Goal: Information Seeking & Learning: Check status

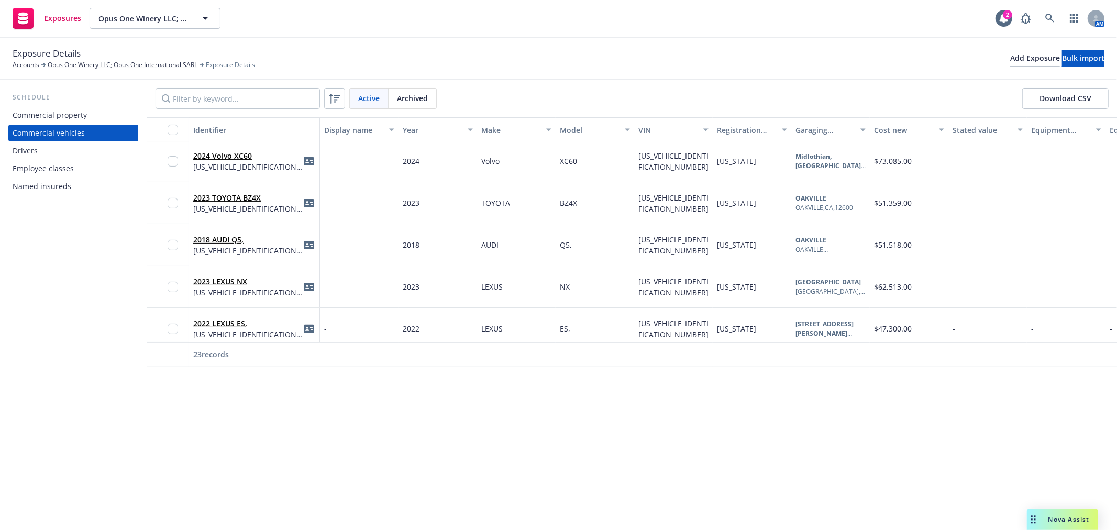
scroll to position [232, 0]
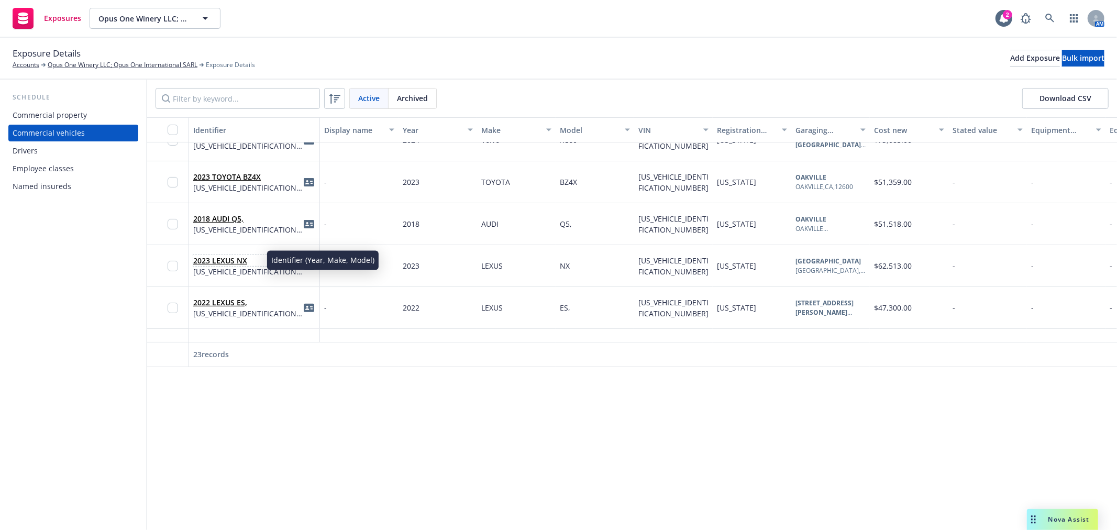
click at [227, 259] on link "2023 LEXUS NX" at bounding box center [220, 260] width 54 height 10
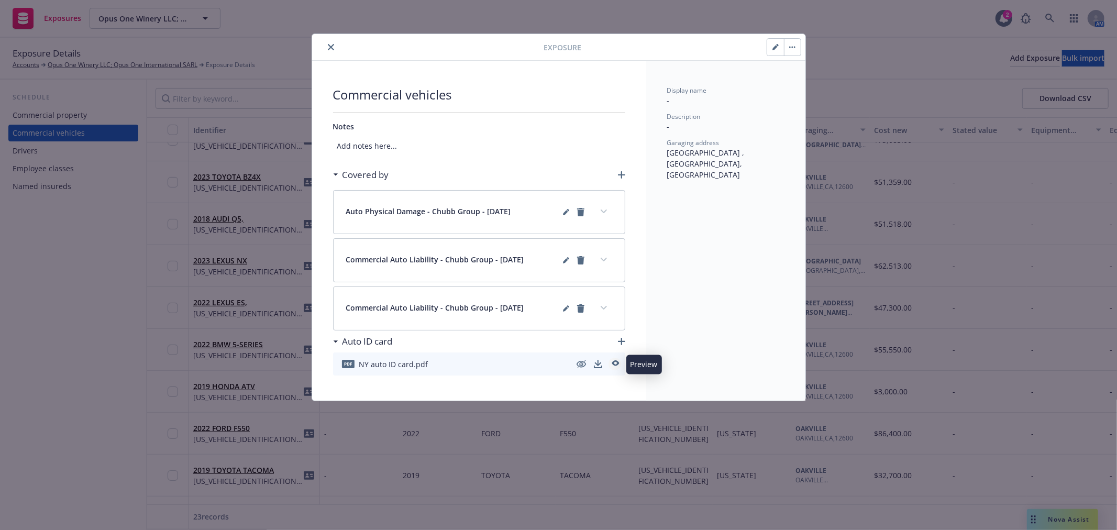
click at [616, 364] on icon "preview" at bounding box center [614, 363] width 9 height 7
click at [326, 48] on button "close" at bounding box center [331, 47] width 13 height 13
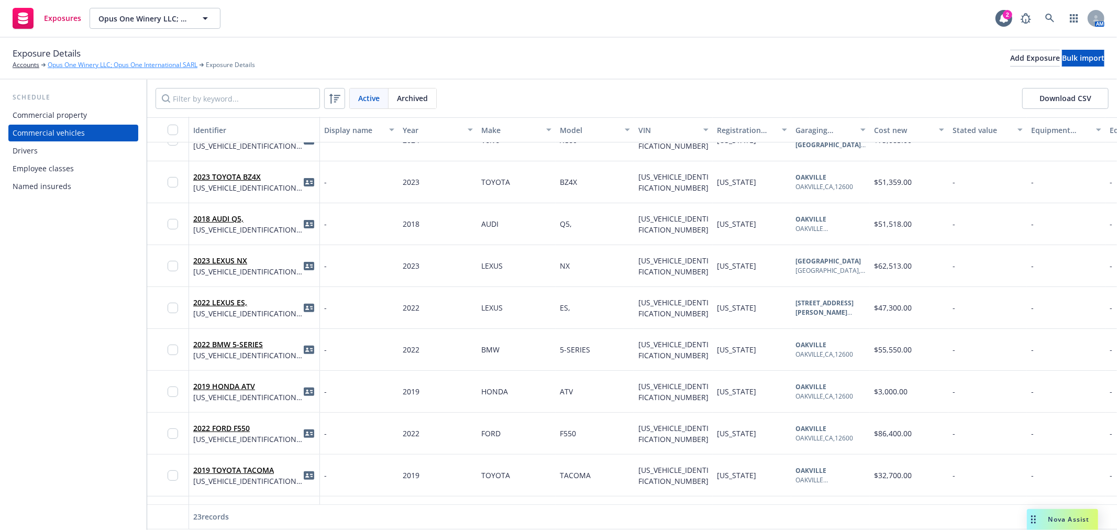
click at [88, 63] on link "Opus One Winery LLC; Opus One International SARL" at bounding box center [123, 64] width 150 height 9
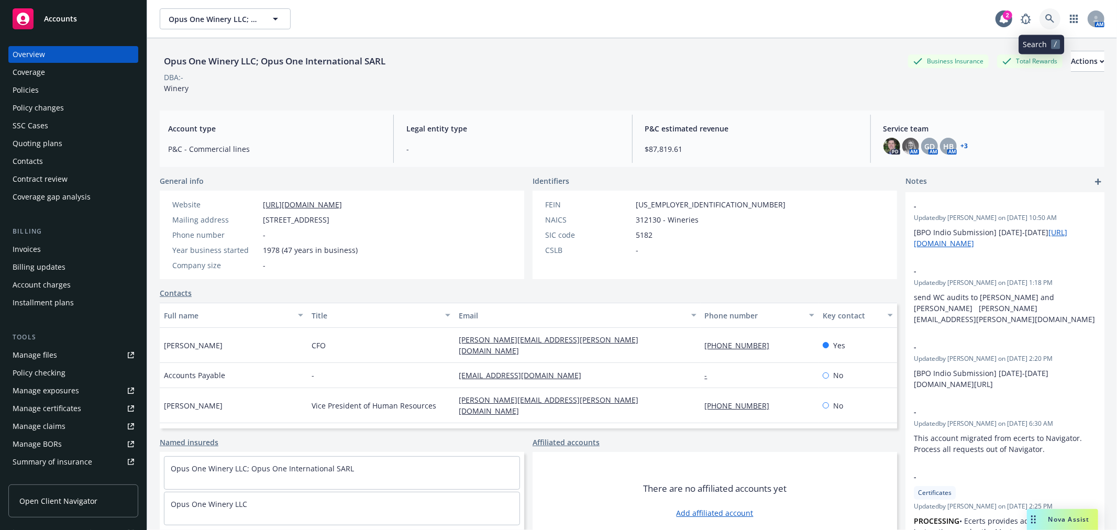
click at [1046, 18] on link at bounding box center [1049, 18] width 21 height 21
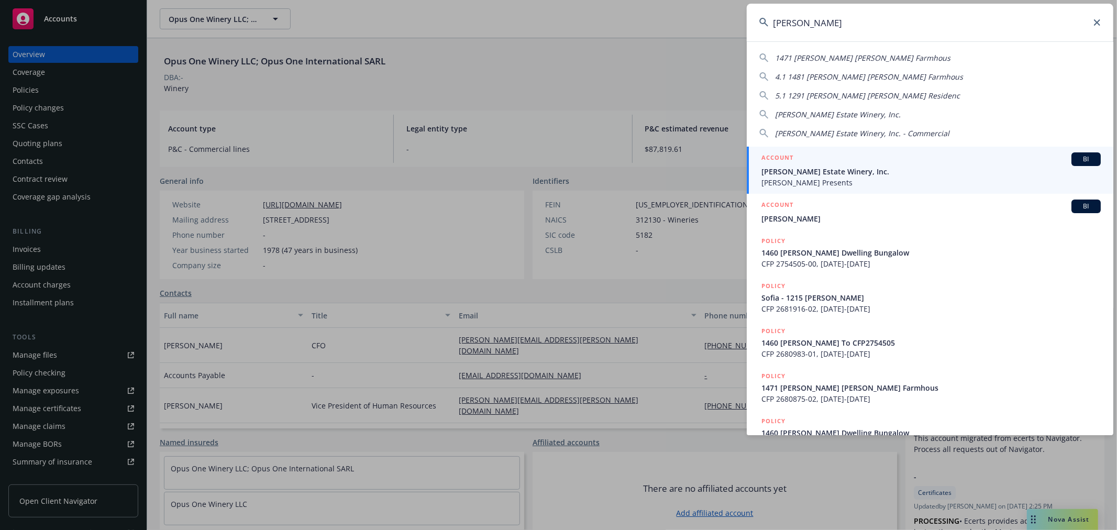
type input "[PERSON_NAME]"
click at [890, 160] on div "ACCOUNT BI" at bounding box center [930, 159] width 339 height 14
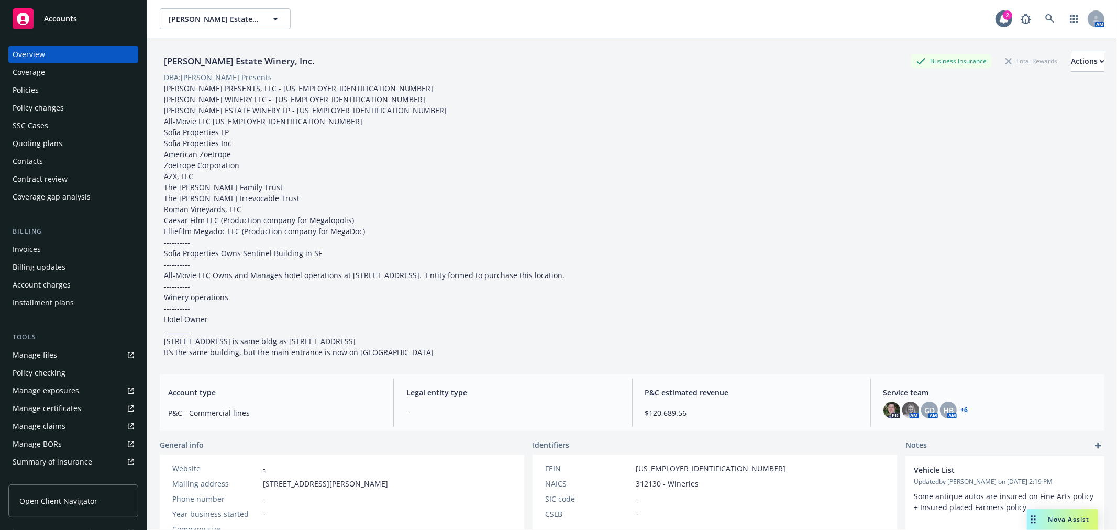
click at [85, 283] on div "Account charges" at bounding box center [73, 284] width 121 height 17
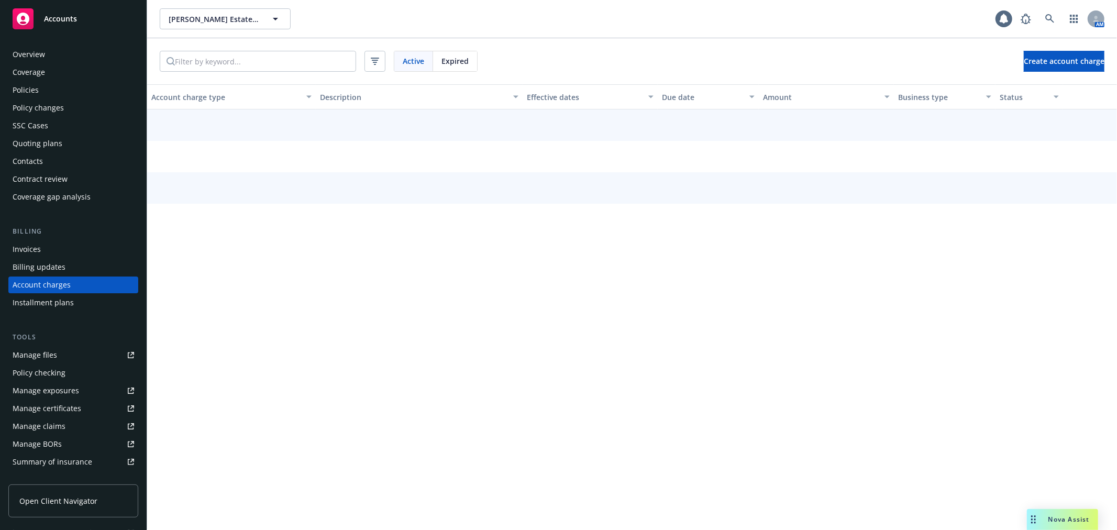
scroll to position [3, 0]
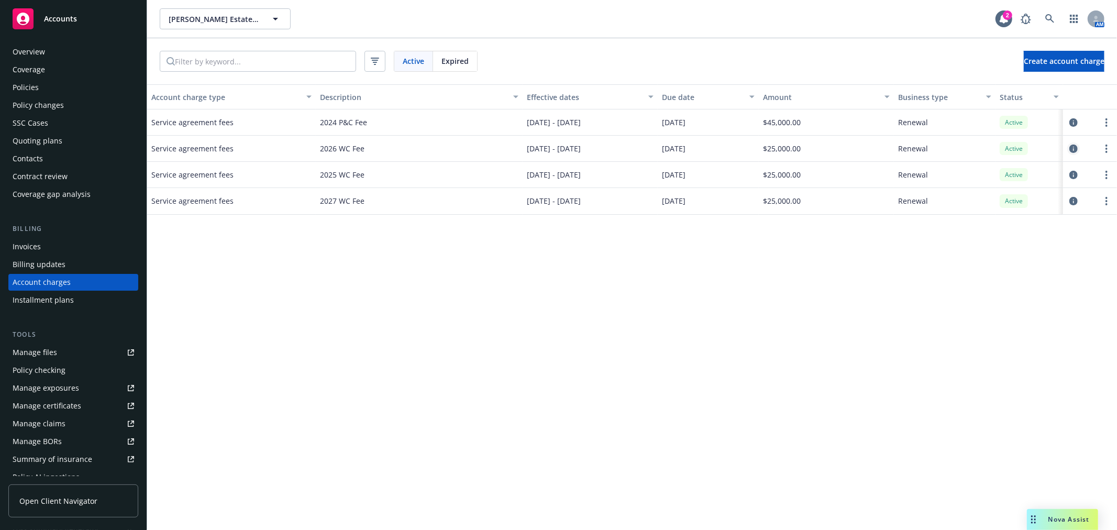
click at [1072, 148] on icon "circleInformation" at bounding box center [1073, 148] width 8 height 8
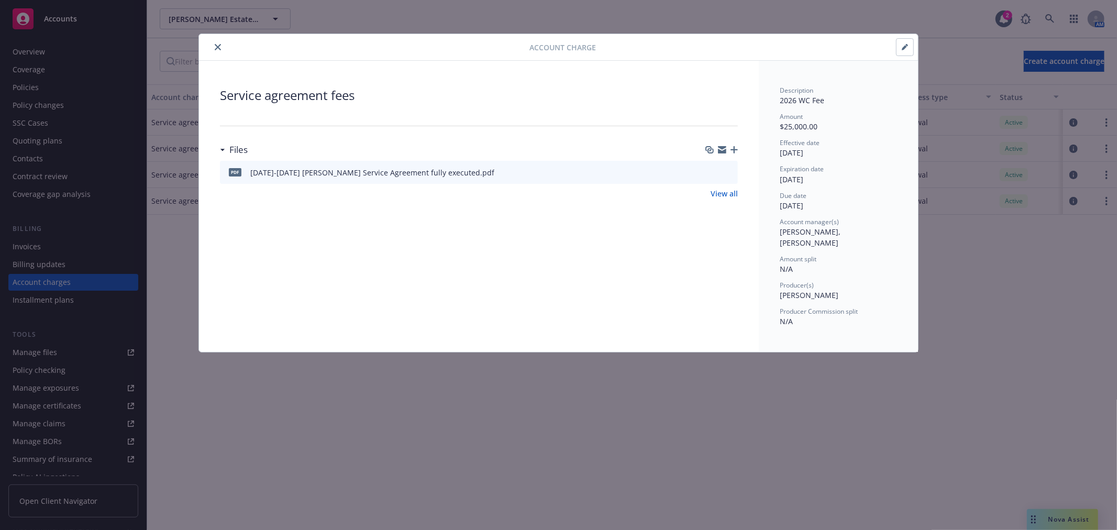
click at [217, 48] on icon "close" at bounding box center [218, 47] width 6 height 6
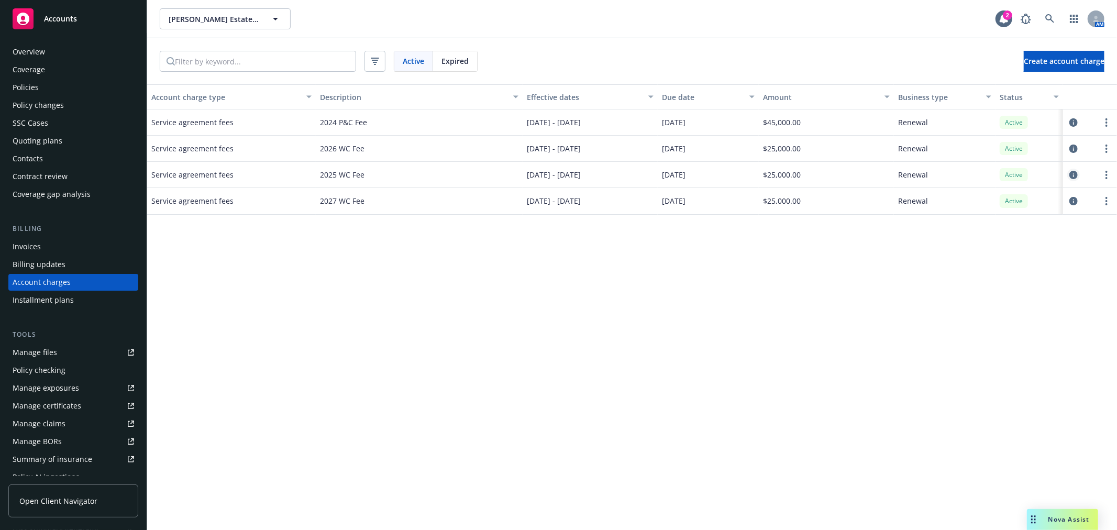
click at [1073, 174] on icon "circleInformation" at bounding box center [1073, 175] width 8 height 8
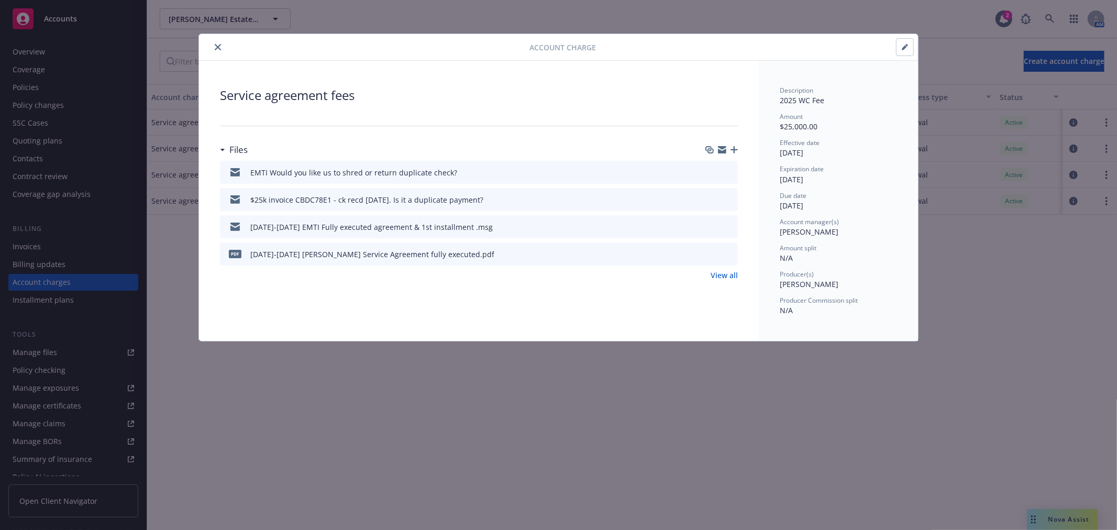
click at [901, 44] on icon "button" at bounding box center [904, 47] width 6 height 6
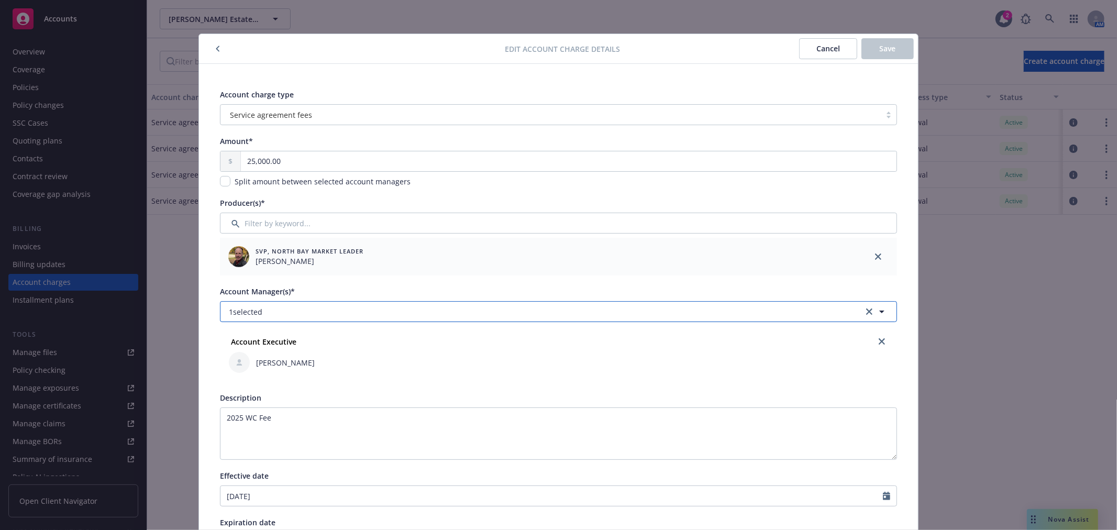
click at [386, 309] on button "1 selected" at bounding box center [558, 311] width 677 height 21
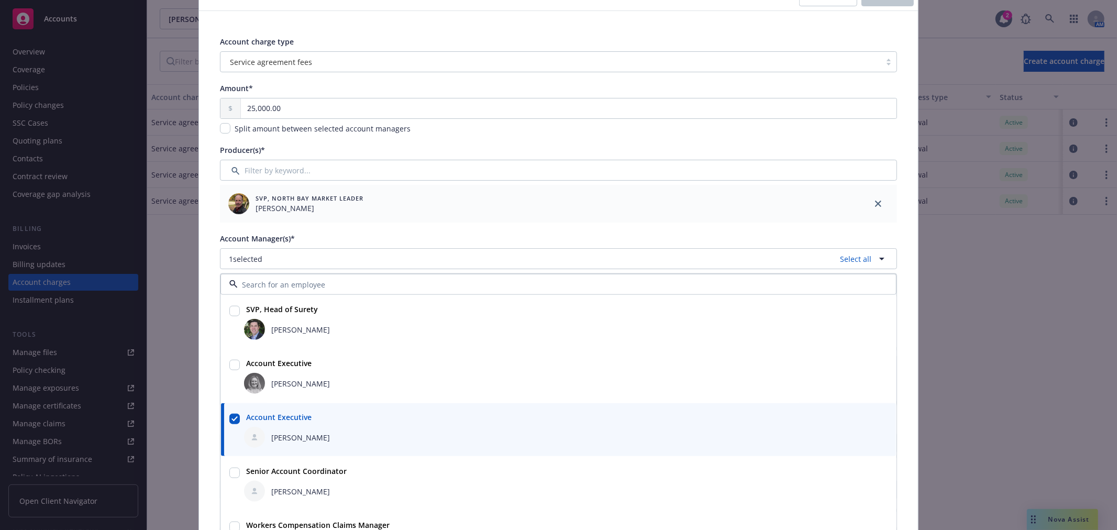
scroll to position [58, 0]
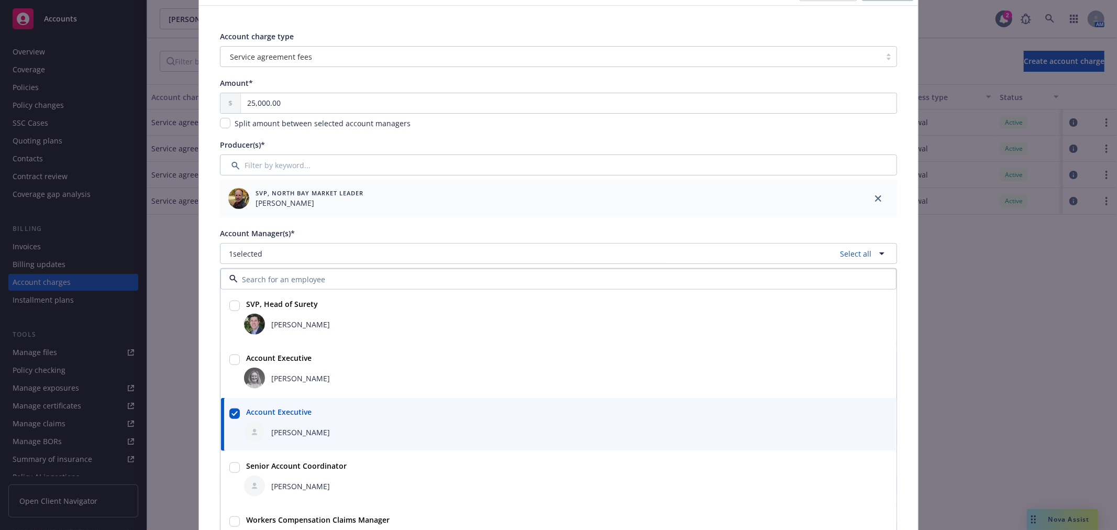
click at [229, 467] on input "checkbox" at bounding box center [234, 467] width 10 height 10
checkbox input "true"
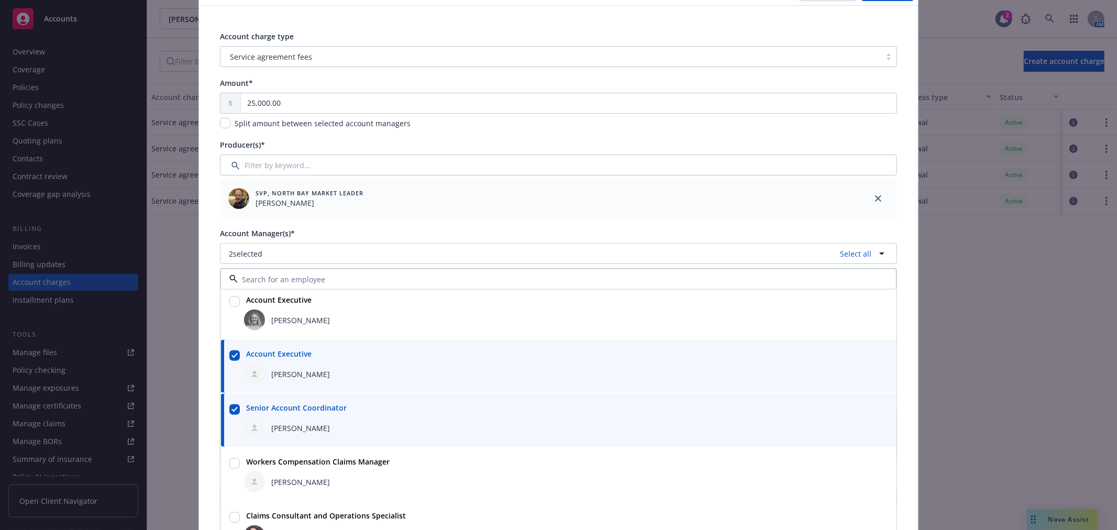
scroll to position [0, 0]
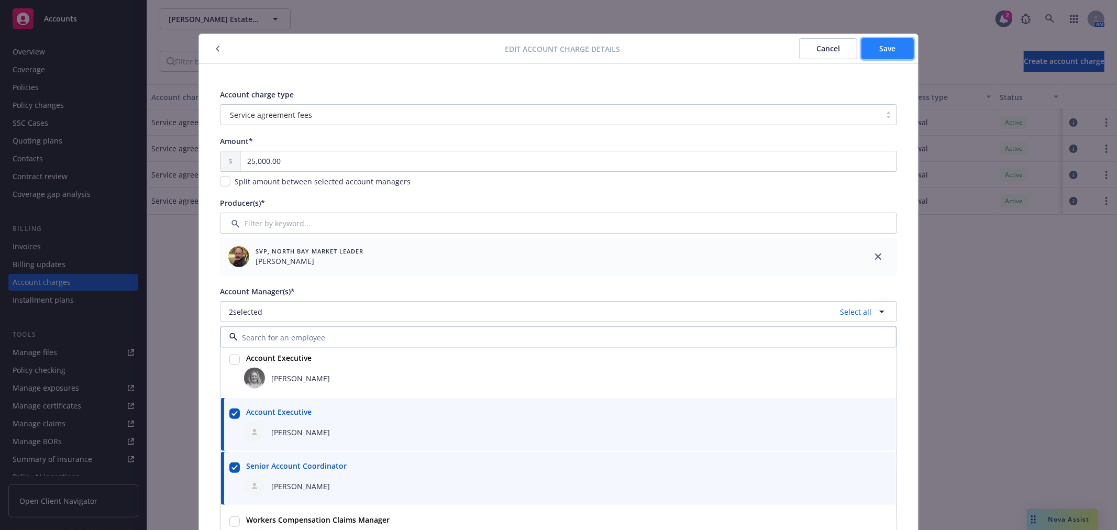
click at [896, 49] on button "Save" at bounding box center [887, 48] width 52 height 21
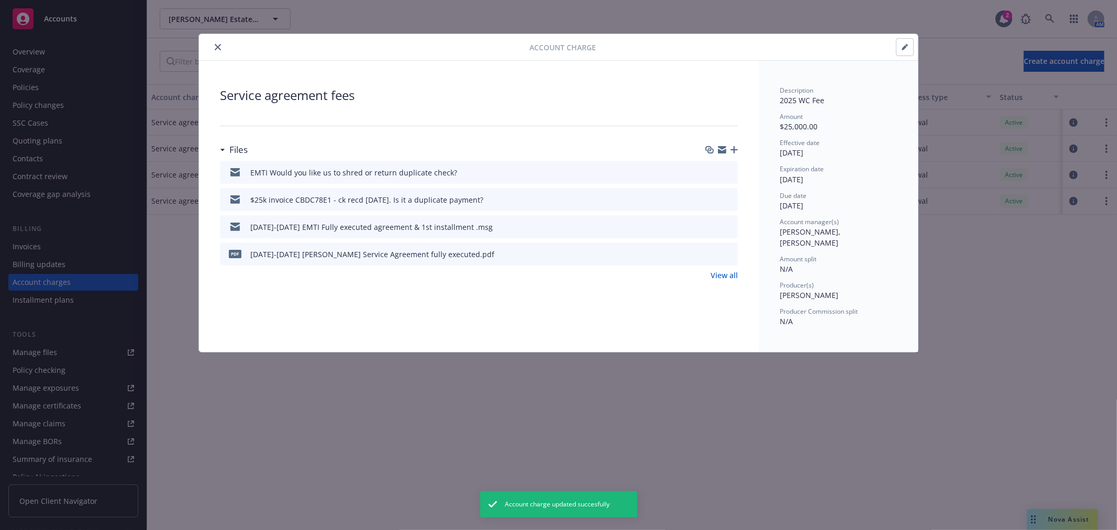
click at [217, 44] on icon "close" at bounding box center [218, 47] width 6 height 6
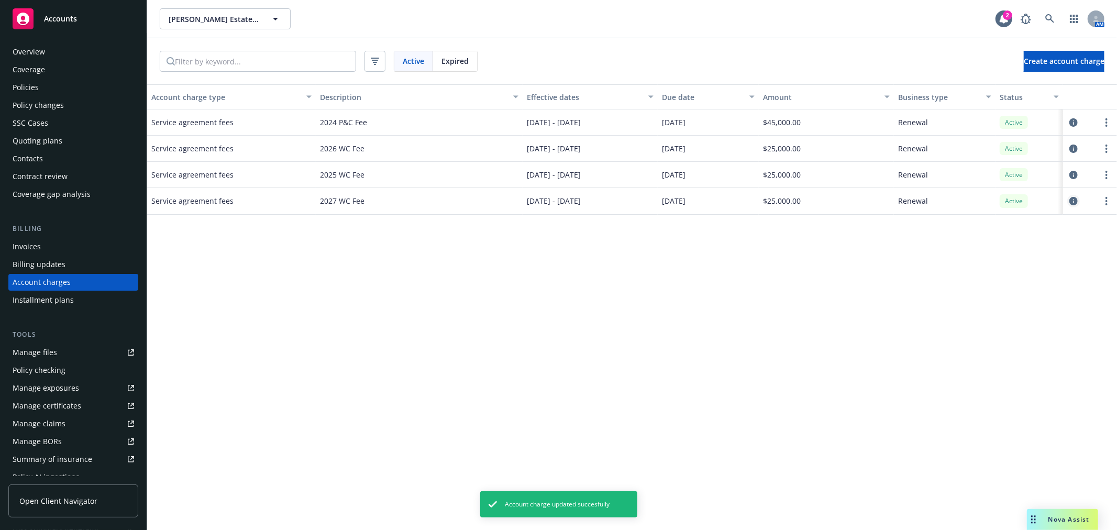
click at [1075, 200] on icon "circleInformation" at bounding box center [1073, 201] width 8 height 8
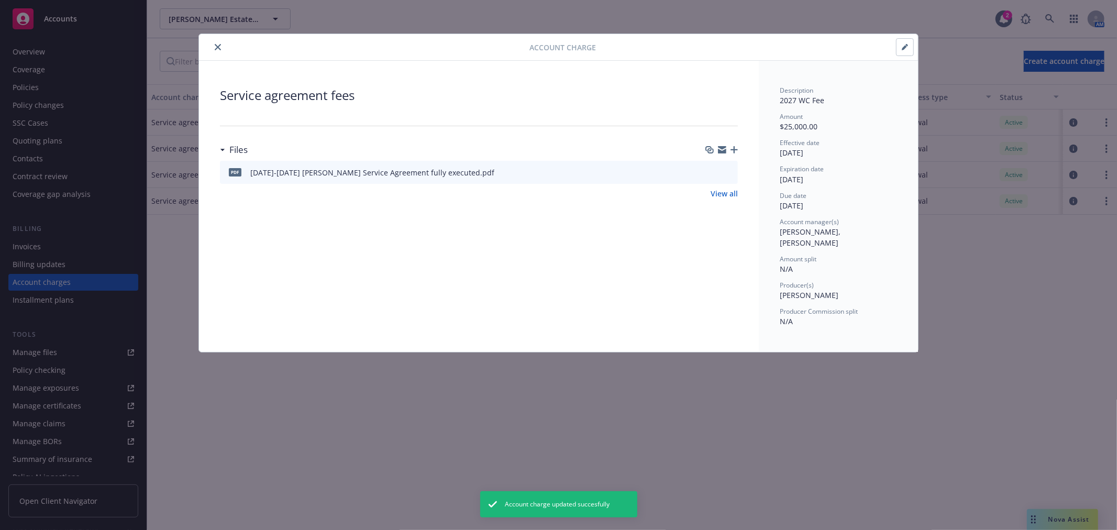
click at [901, 46] on icon "button" at bounding box center [904, 47] width 6 height 6
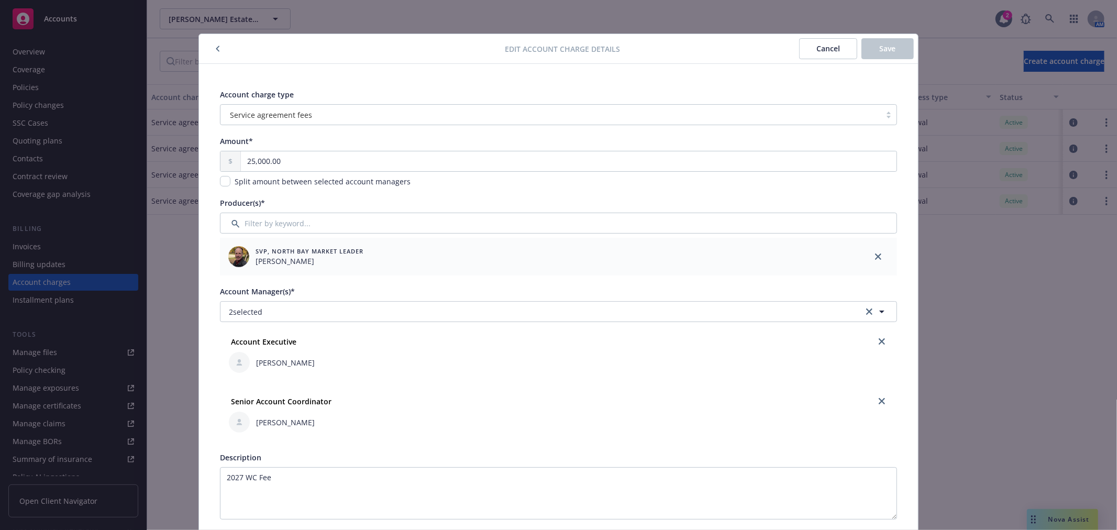
click at [211, 51] on button "button" at bounding box center [217, 48] width 13 height 13
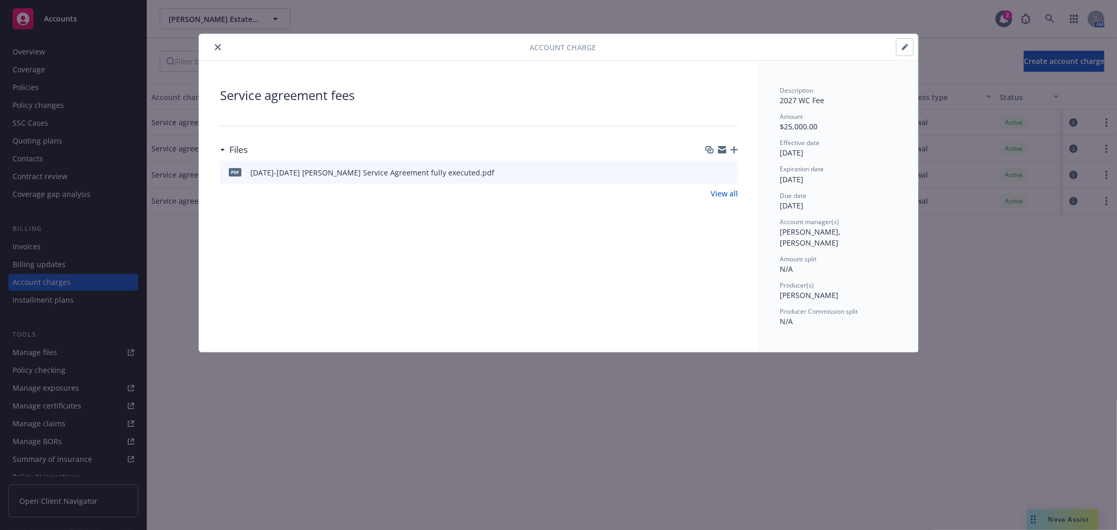
click at [220, 45] on icon "close" at bounding box center [218, 47] width 6 height 6
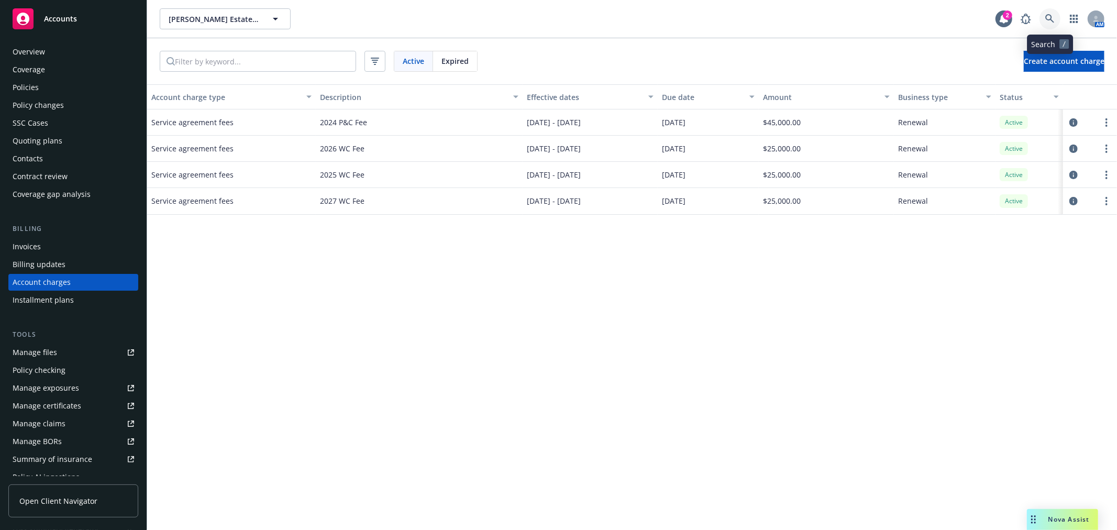
click at [1049, 15] on icon at bounding box center [1049, 18] width 9 height 9
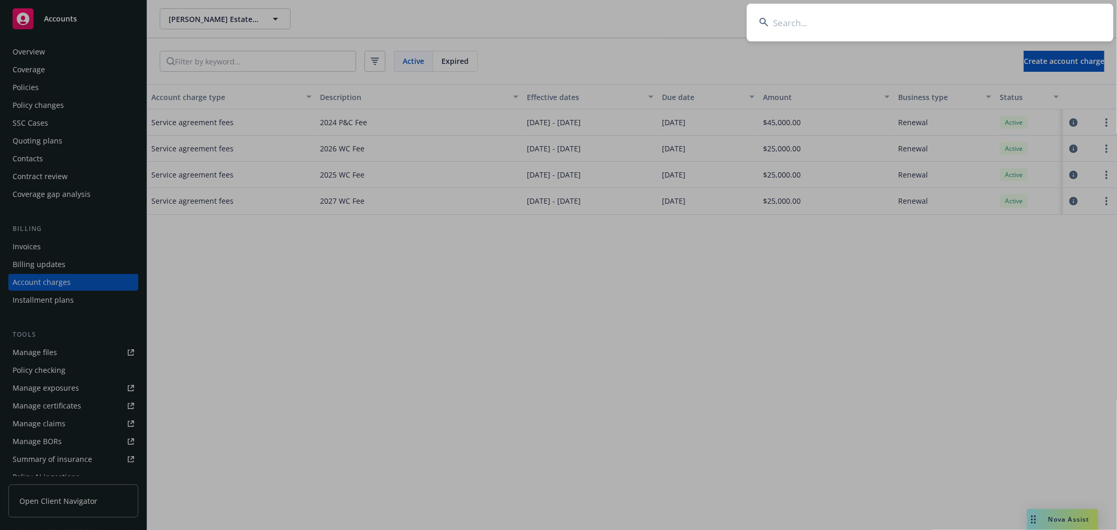
click at [798, 27] on input at bounding box center [930, 23] width 366 height 38
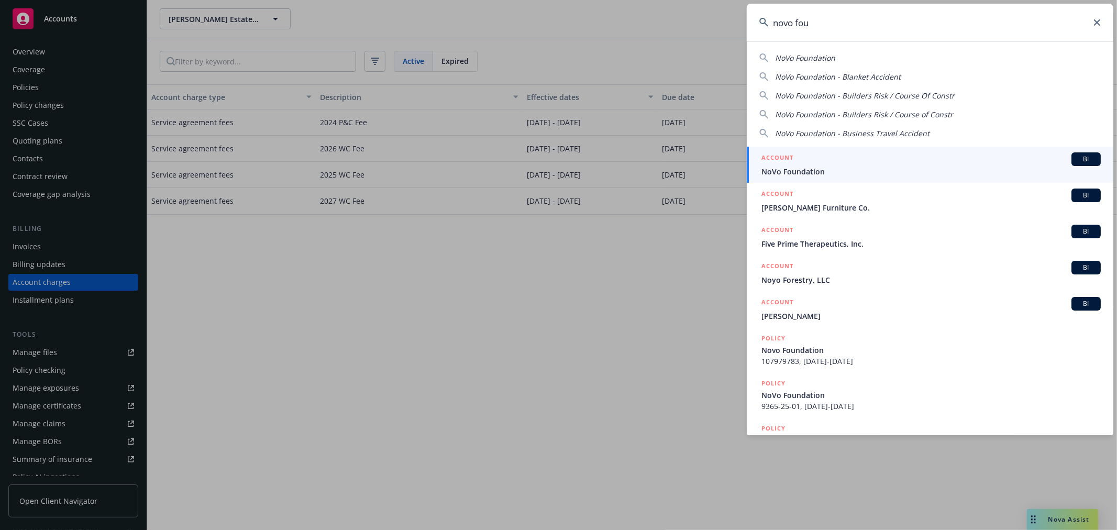
type input "novo fou"
click at [803, 172] on span "NoVo Foundation" at bounding box center [930, 171] width 339 height 11
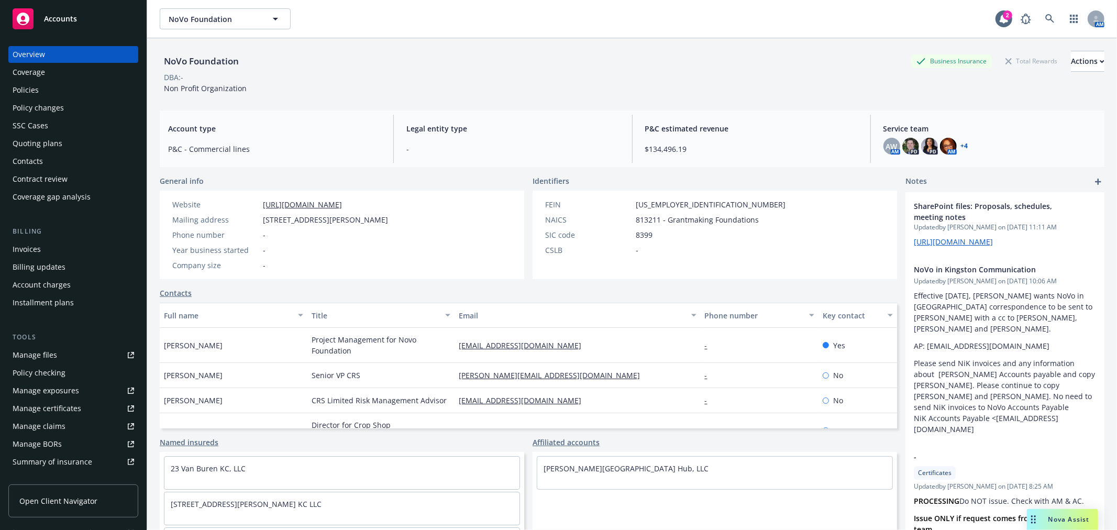
click at [80, 285] on div "Account charges" at bounding box center [73, 284] width 121 height 17
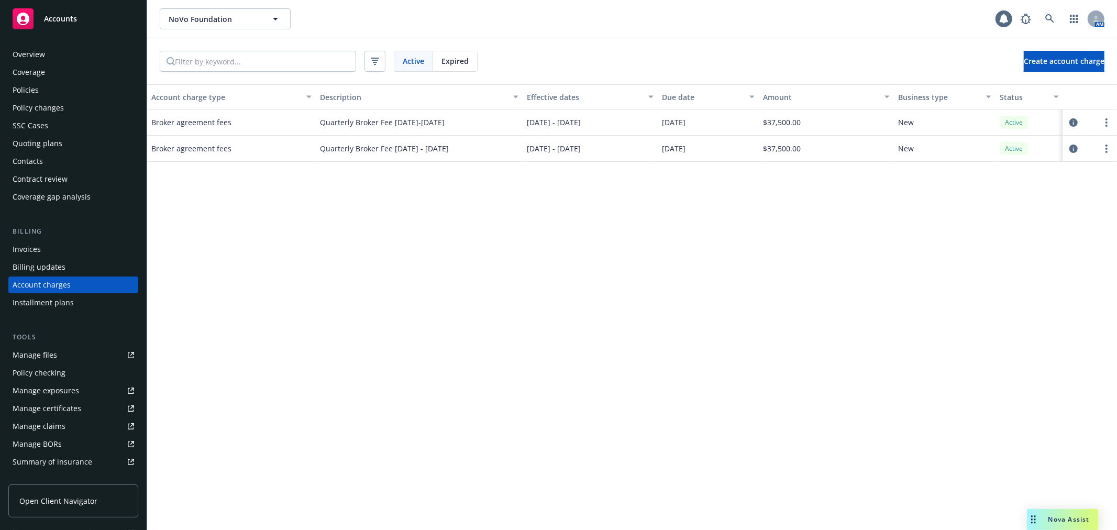
scroll to position [3, 0]
click at [457, 61] on span "Expired" at bounding box center [454, 60] width 27 height 11
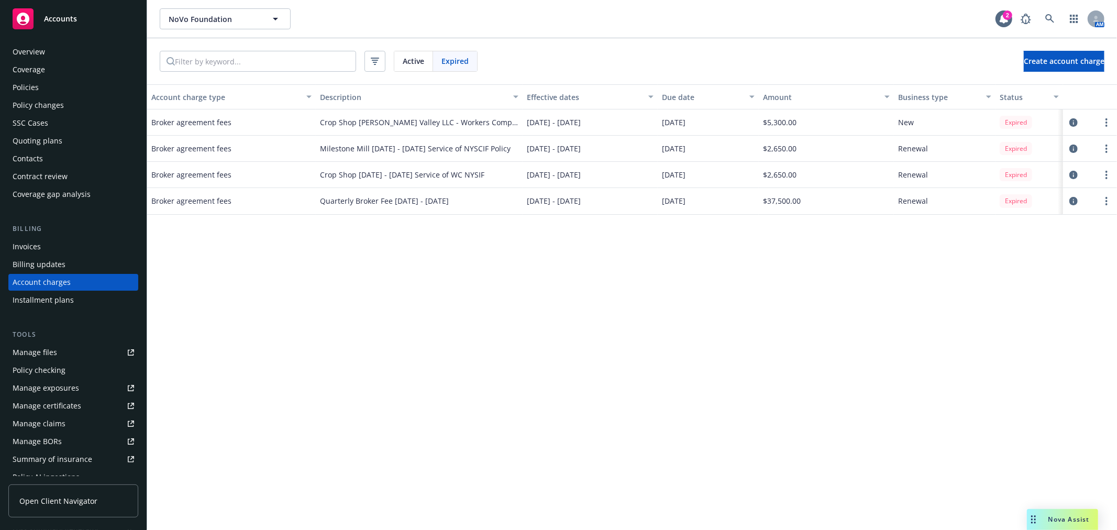
click at [420, 60] on span "Active" at bounding box center [413, 60] width 21 height 11
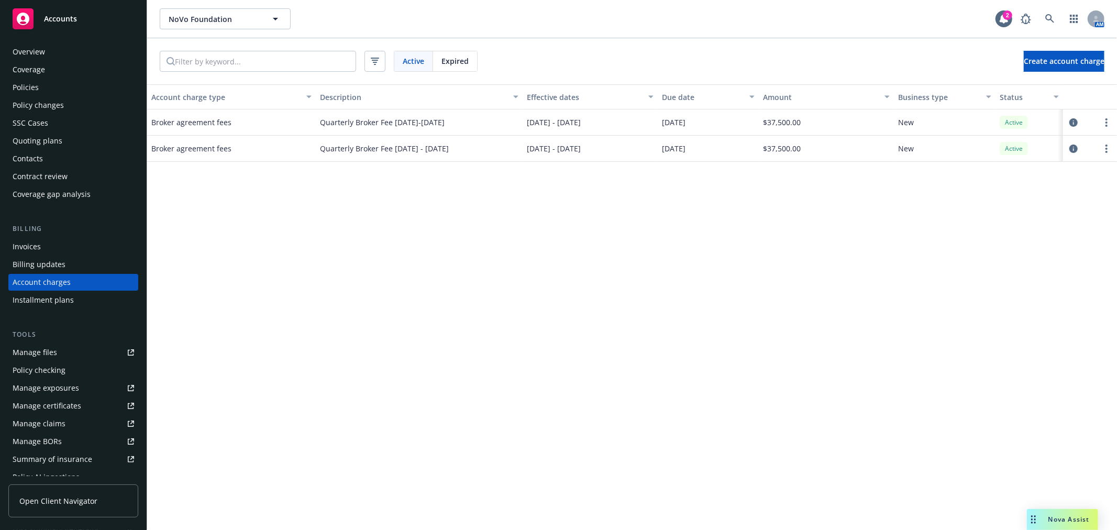
click at [38, 85] on div "Policies" at bounding box center [73, 87] width 121 height 17
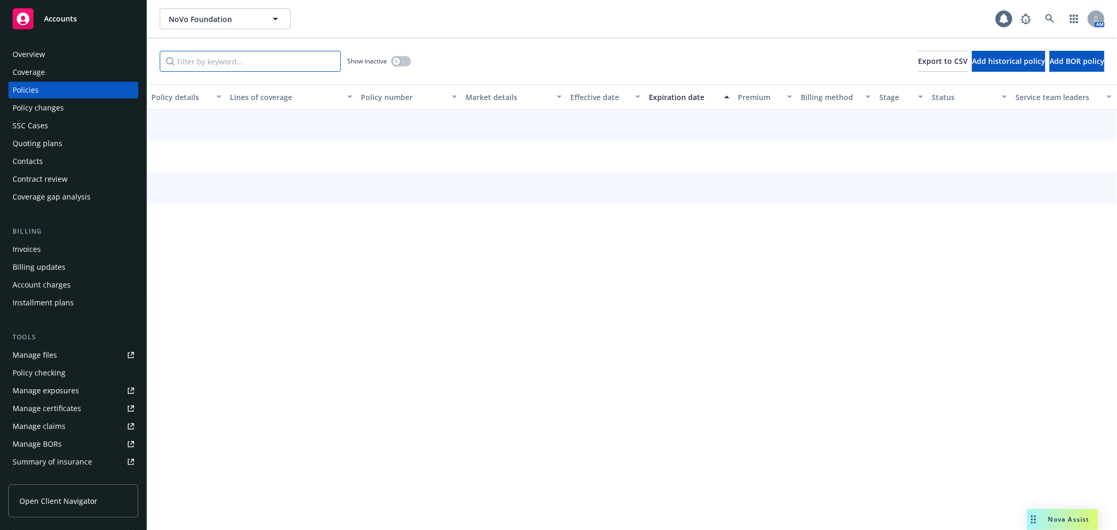
click at [204, 62] on input "Filter by keyword..." at bounding box center [250, 61] width 181 height 21
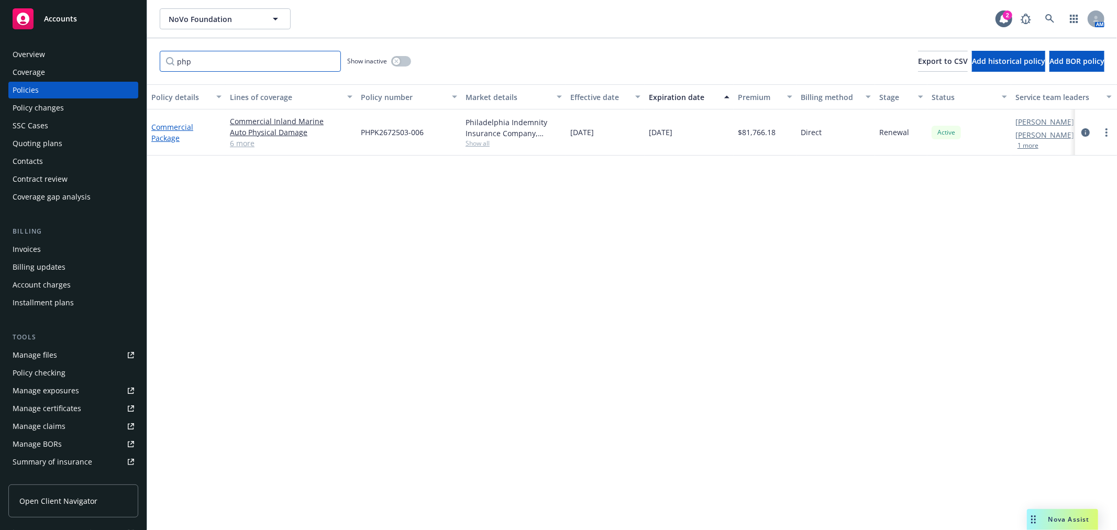
type input "php"
click at [173, 128] on link "Commercial Package" at bounding box center [172, 132] width 42 height 21
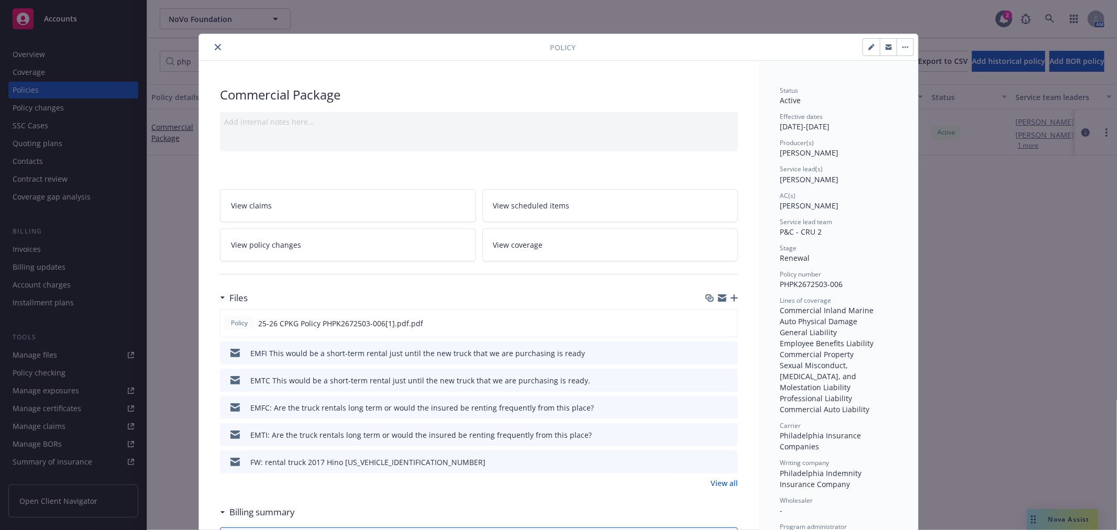
click at [215, 46] on icon "close" at bounding box center [218, 47] width 6 height 6
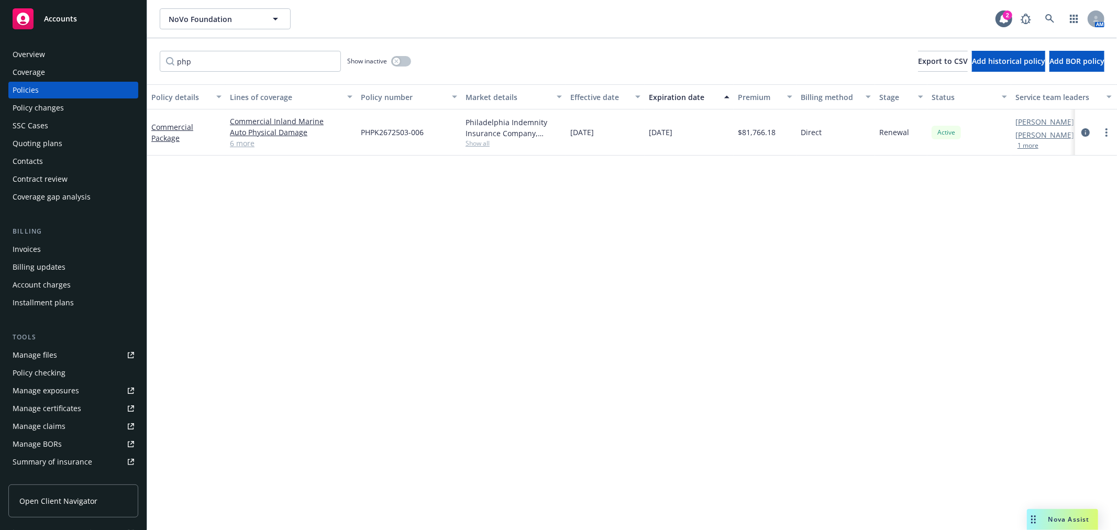
click at [77, 105] on div "Policy changes" at bounding box center [73, 107] width 121 height 17
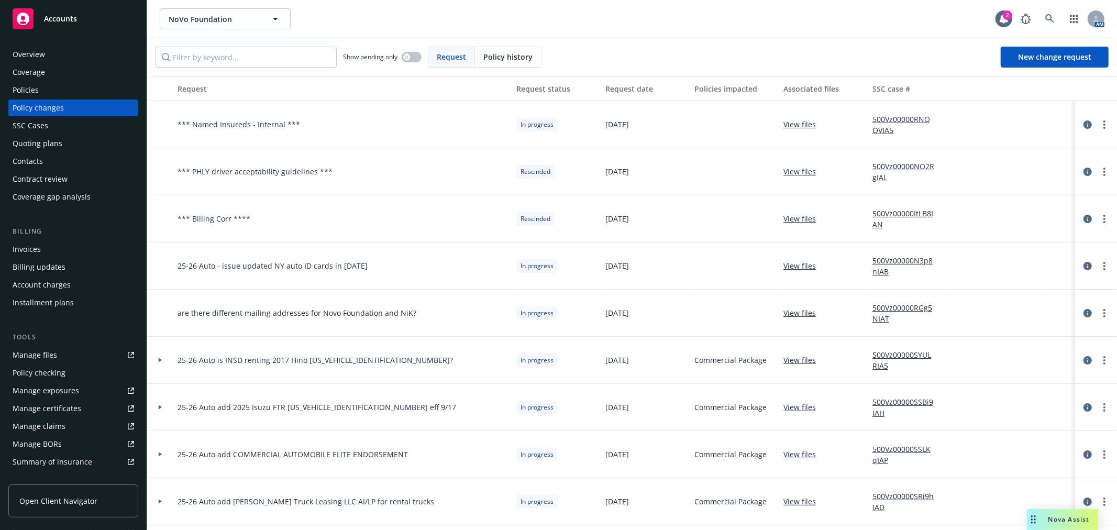
click at [36, 248] on div "Invoices" at bounding box center [27, 249] width 28 height 17
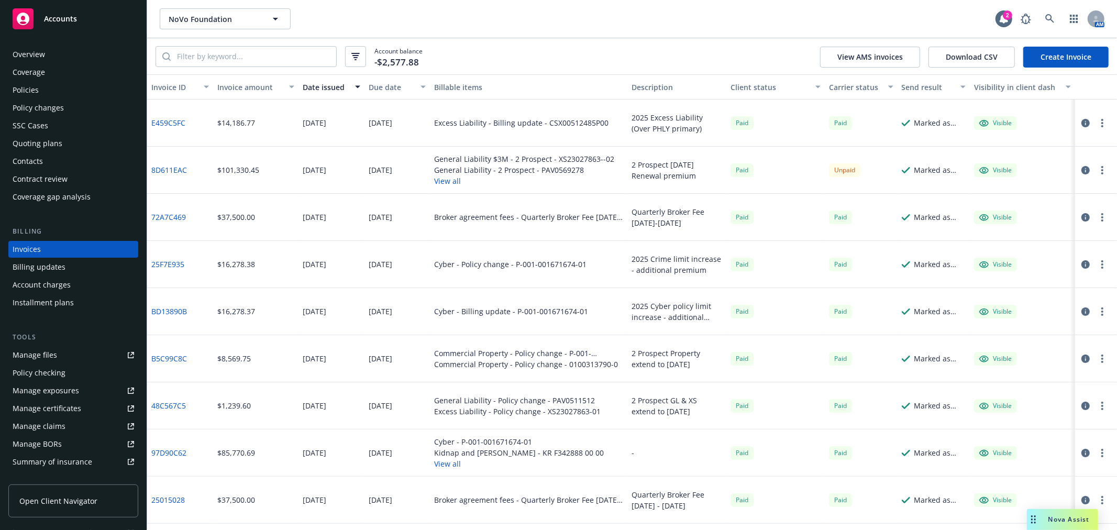
click at [69, 285] on div "Account charges" at bounding box center [42, 284] width 58 height 17
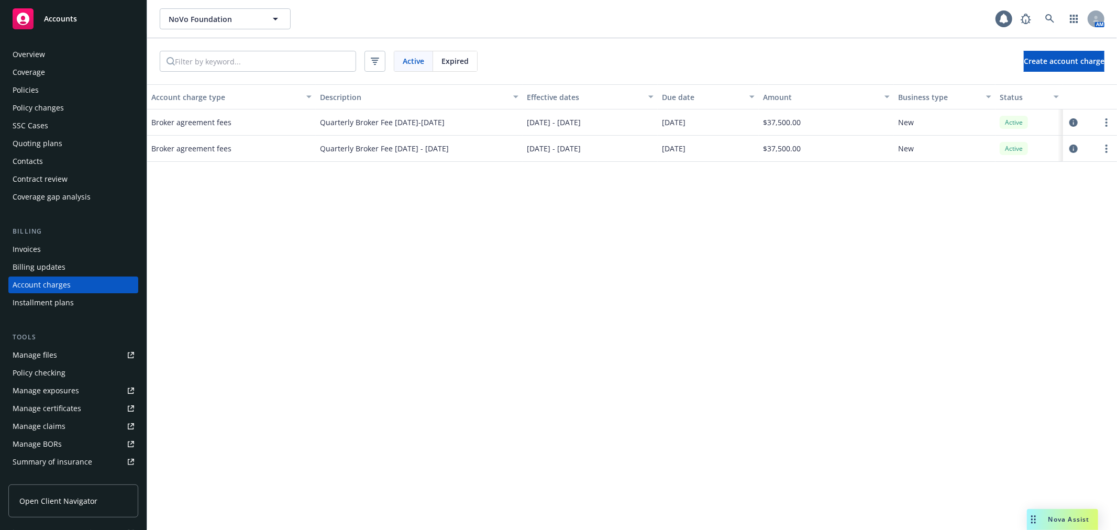
scroll to position [3, 0]
click at [1048, 18] on icon at bounding box center [1049, 18] width 9 height 9
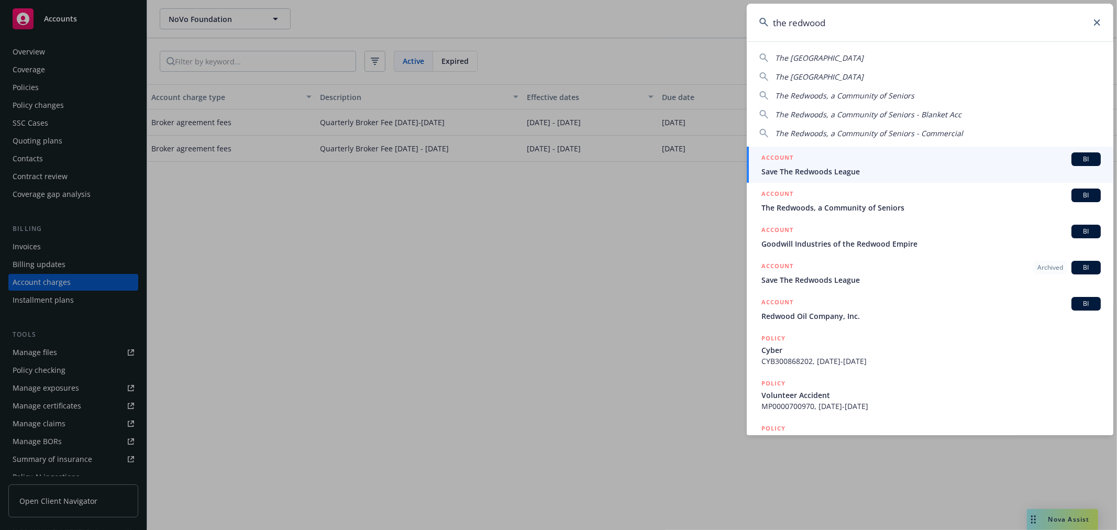
type input "the redwoods"
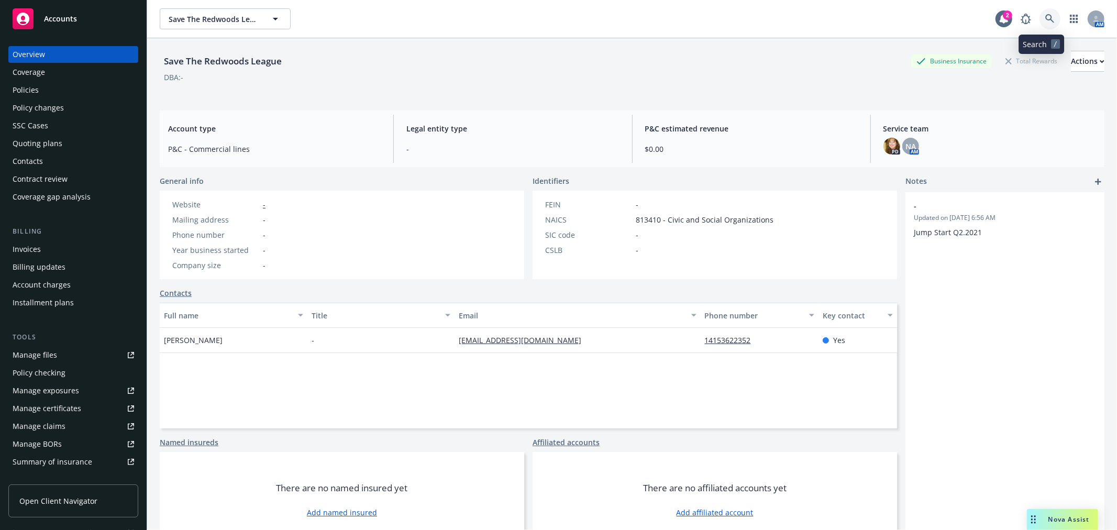
click at [1045, 14] on icon at bounding box center [1049, 18] width 9 height 9
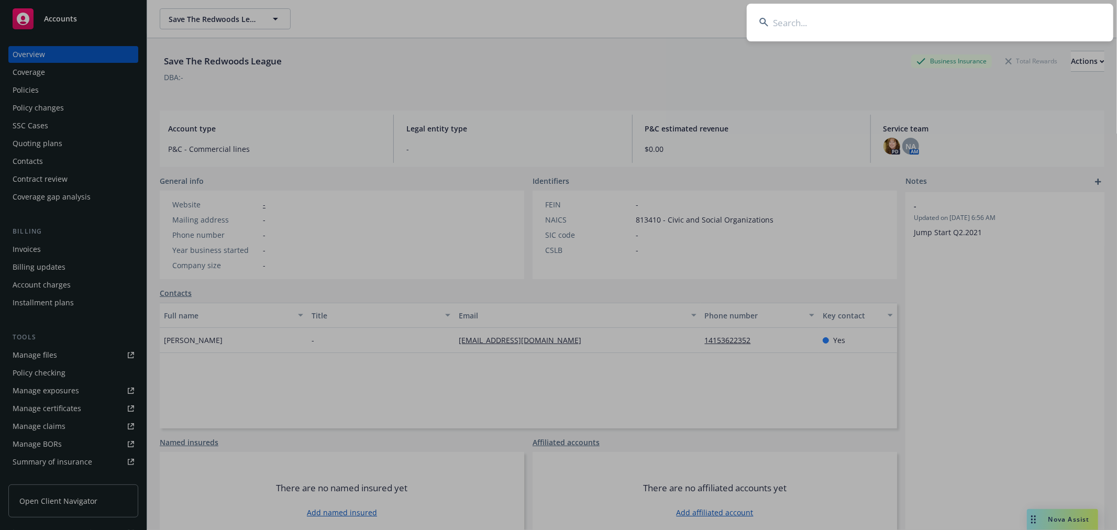
type input "h"
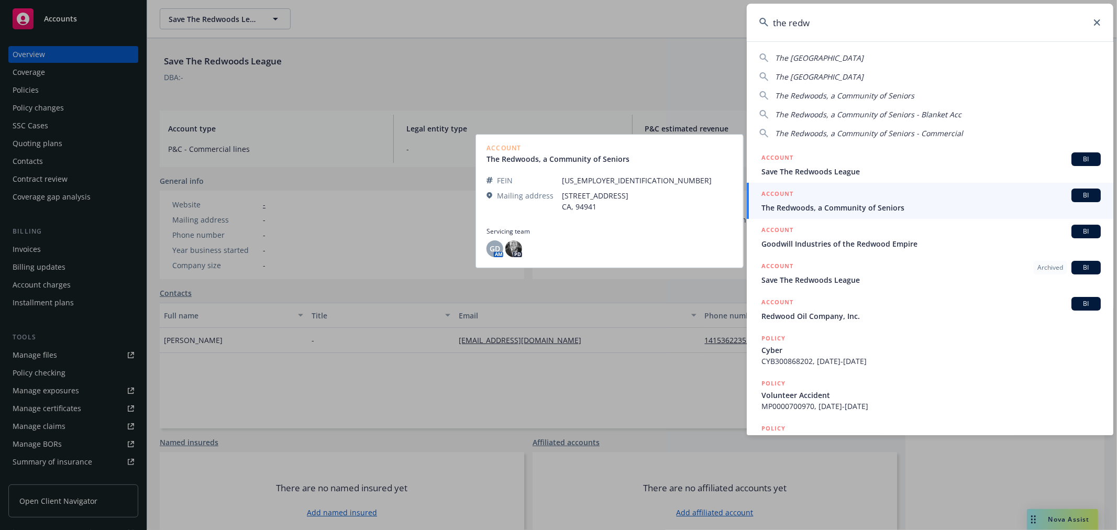
type input "the redw"
click at [912, 203] on span "The Redwoods, a Community of Seniors" at bounding box center [930, 207] width 339 height 11
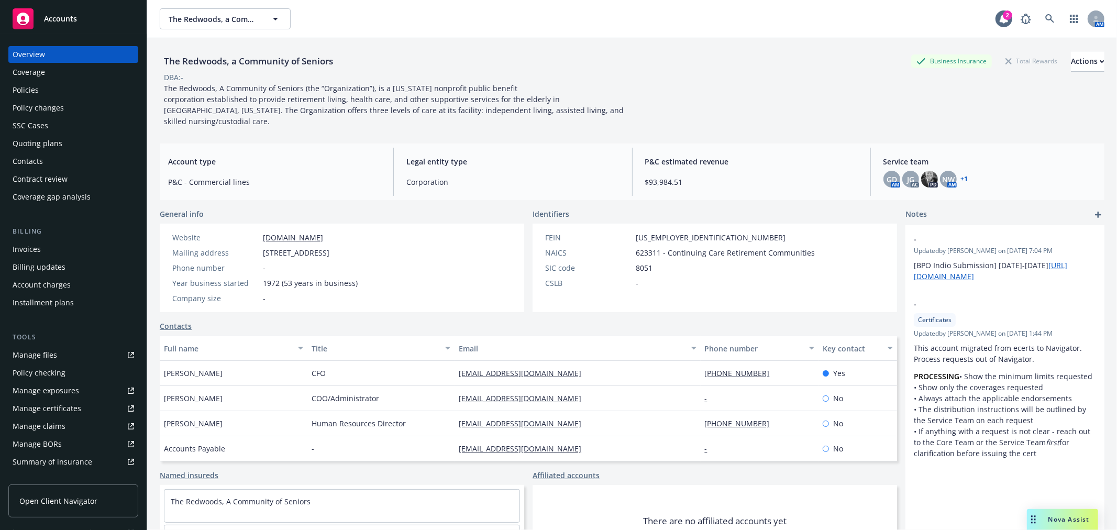
click at [60, 95] on div "Policies" at bounding box center [73, 90] width 121 height 17
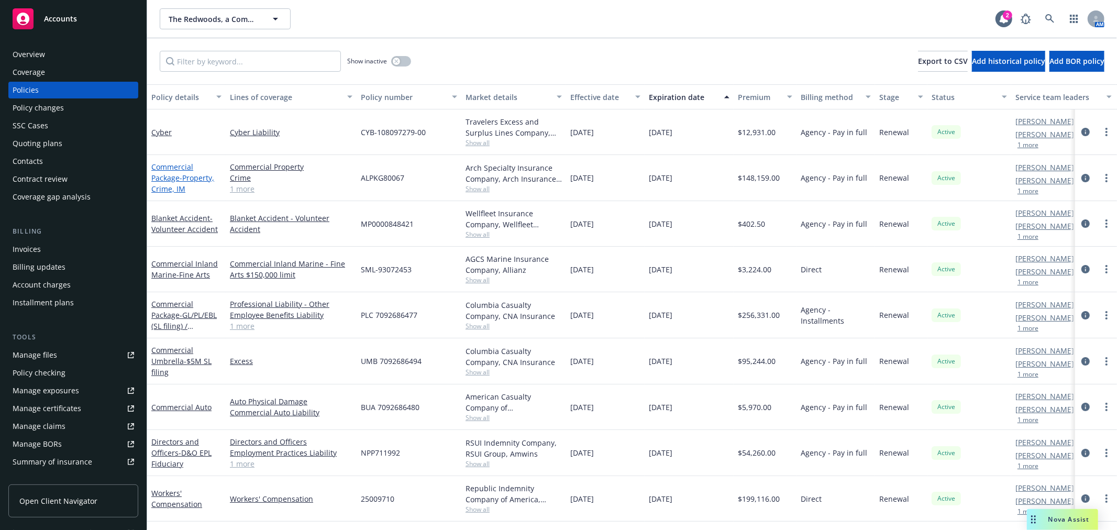
click at [169, 176] on link "Commercial Package - Property, Crime, IM" at bounding box center [182, 178] width 63 height 32
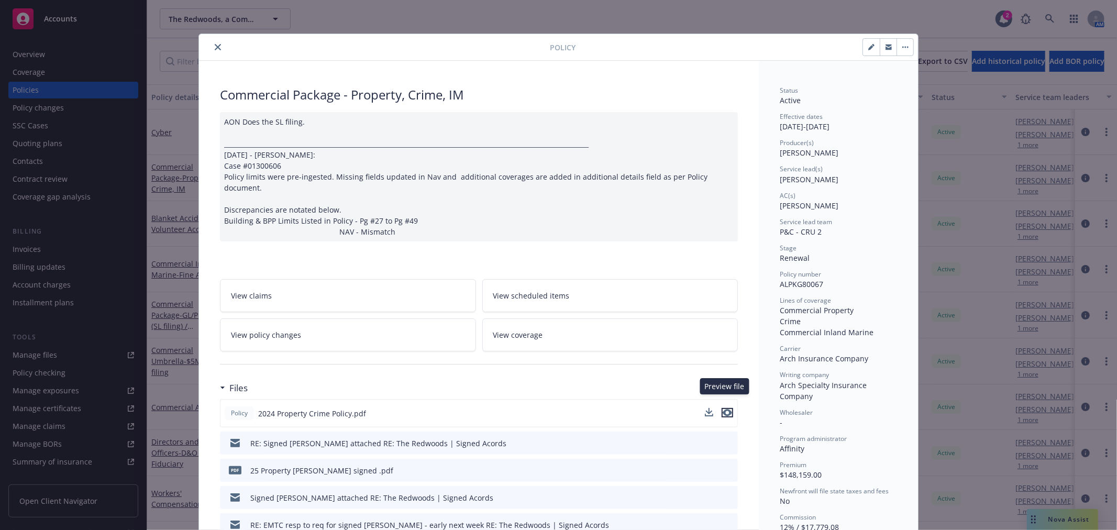
click at [723, 409] on icon "preview file" at bounding box center [726, 412] width 9 height 7
click at [215, 48] on icon "close" at bounding box center [218, 47] width 6 height 6
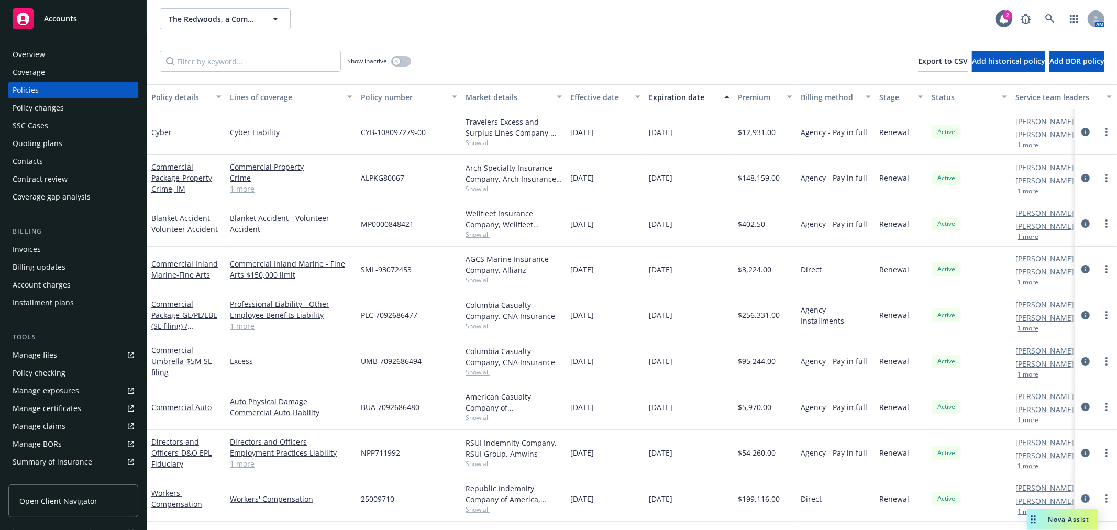
click at [105, 280] on div "Account charges" at bounding box center [73, 284] width 121 height 17
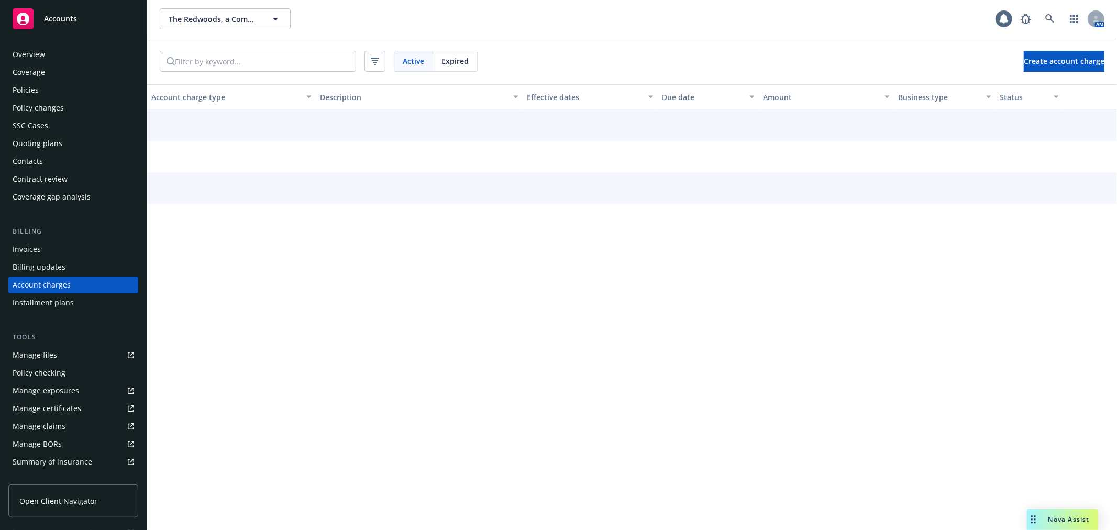
scroll to position [3, 0]
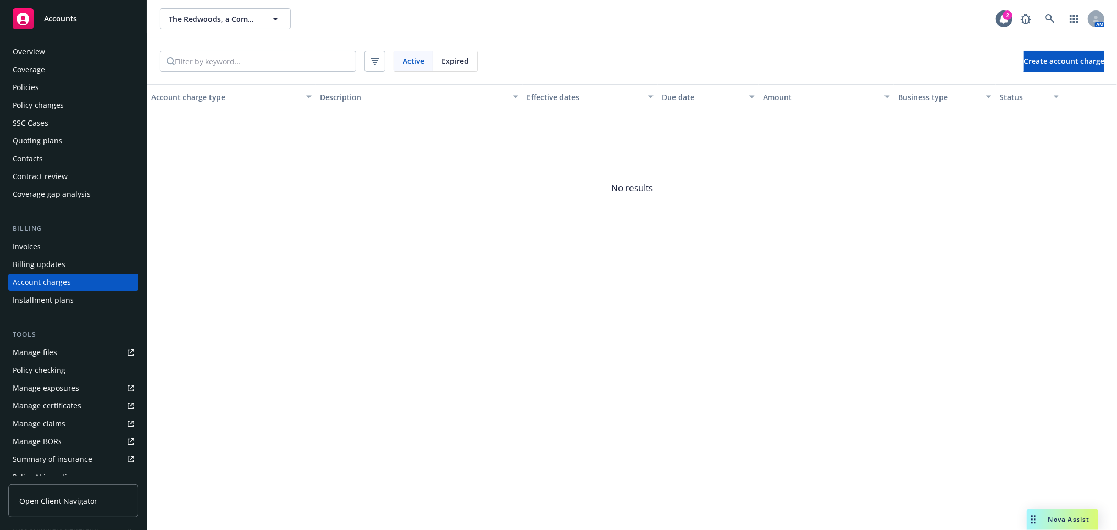
click at [93, 87] on div "Policies" at bounding box center [73, 87] width 121 height 17
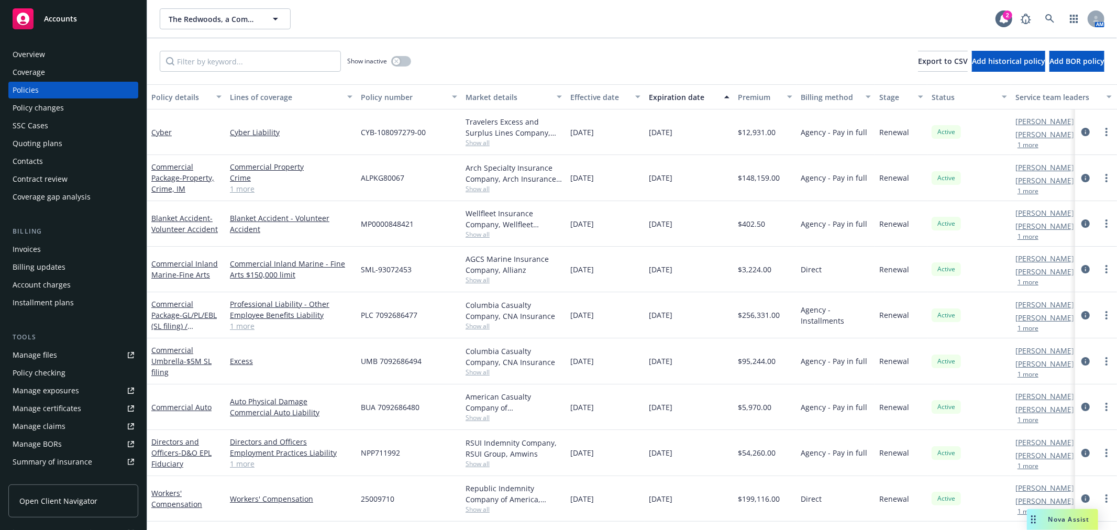
click at [90, 127] on div "SSC Cases" at bounding box center [73, 125] width 121 height 17
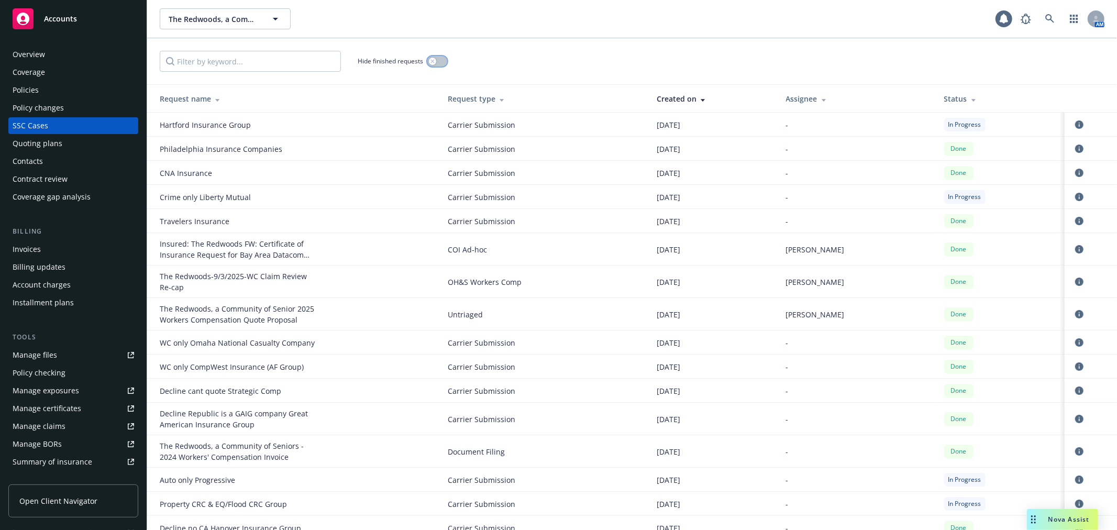
click at [437, 63] on button "button" at bounding box center [437, 61] width 20 height 10
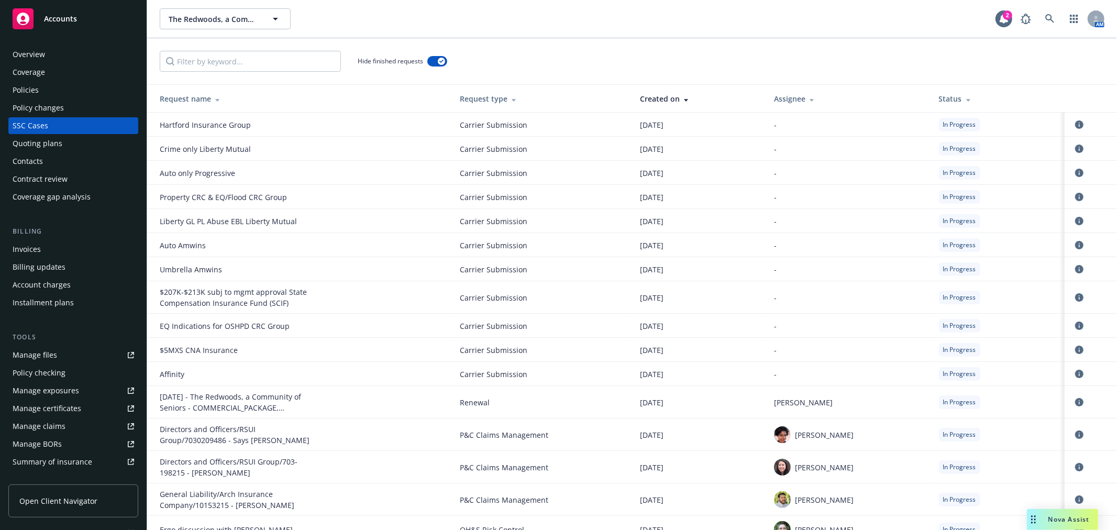
click at [93, 101] on div "Policy changes" at bounding box center [73, 107] width 121 height 17
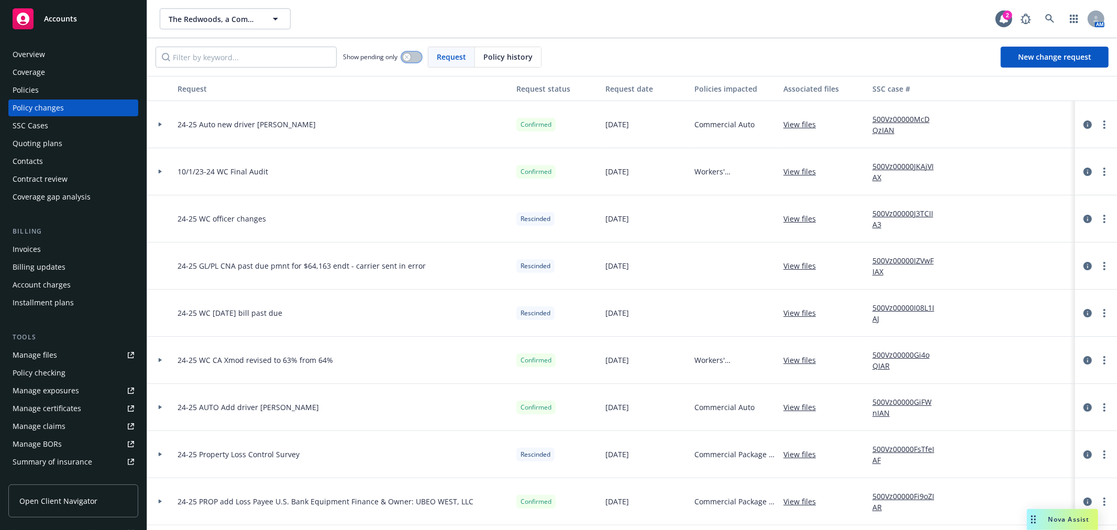
click at [410, 52] on button "button" at bounding box center [412, 57] width 20 height 10
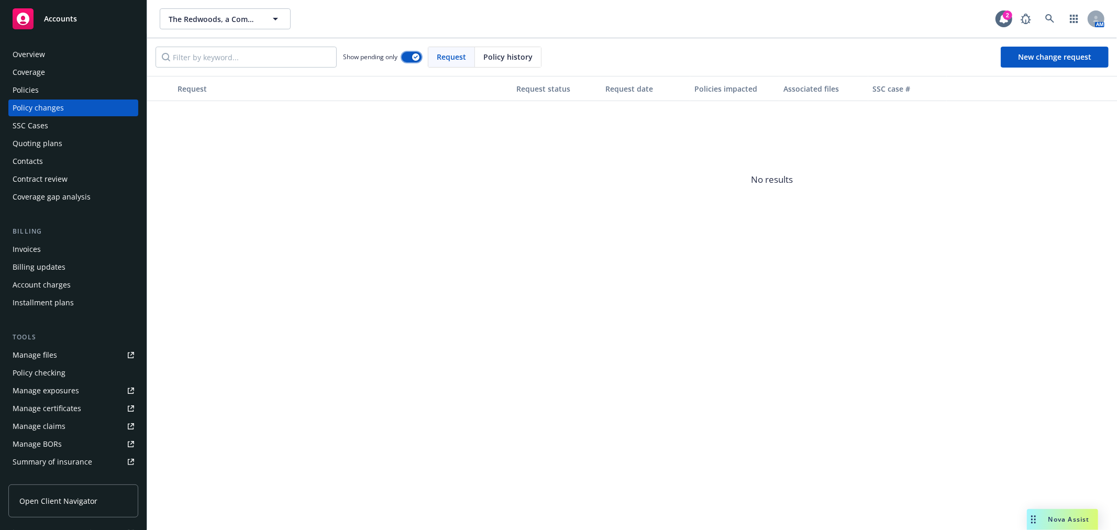
click at [410, 54] on button "button" at bounding box center [412, 57] width 20 height 10
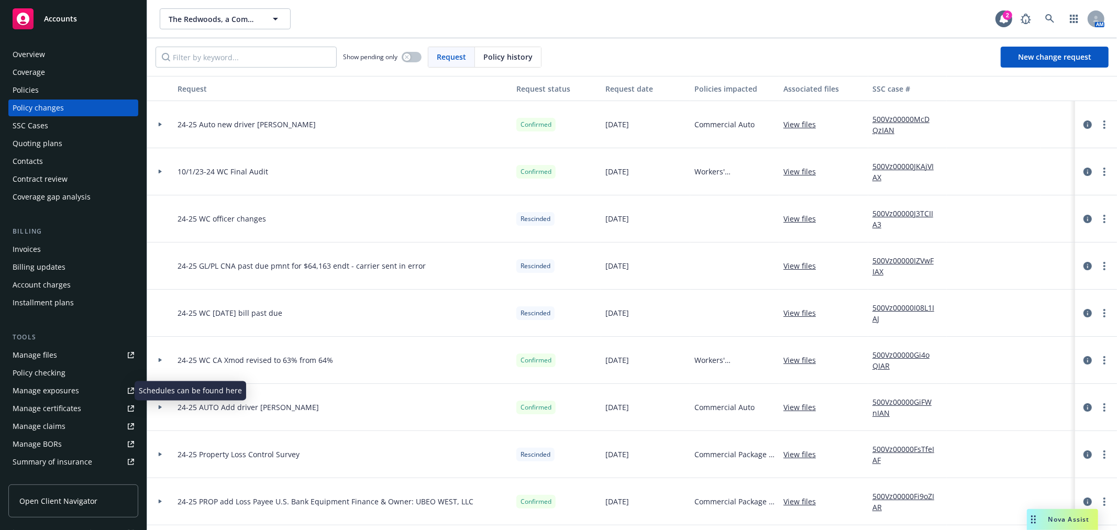
click at [81, 392] on link "Manage exposures" at bounding box center [73, 390] width 130 height 17
click at [1048, 18] on icon at bounding box center [1049, 18] width 9 height 9
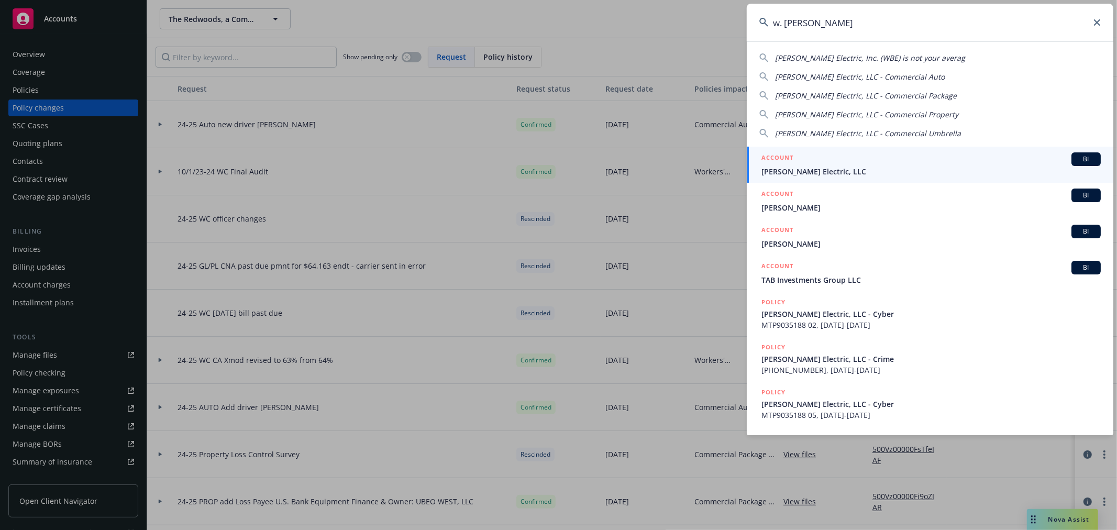
type input "w. [PERSON_NAME]"
click at [815, 170] on span "[PERSON_NAME] Electric, LLC" at bounding box center [930, 171] width 339 height 11
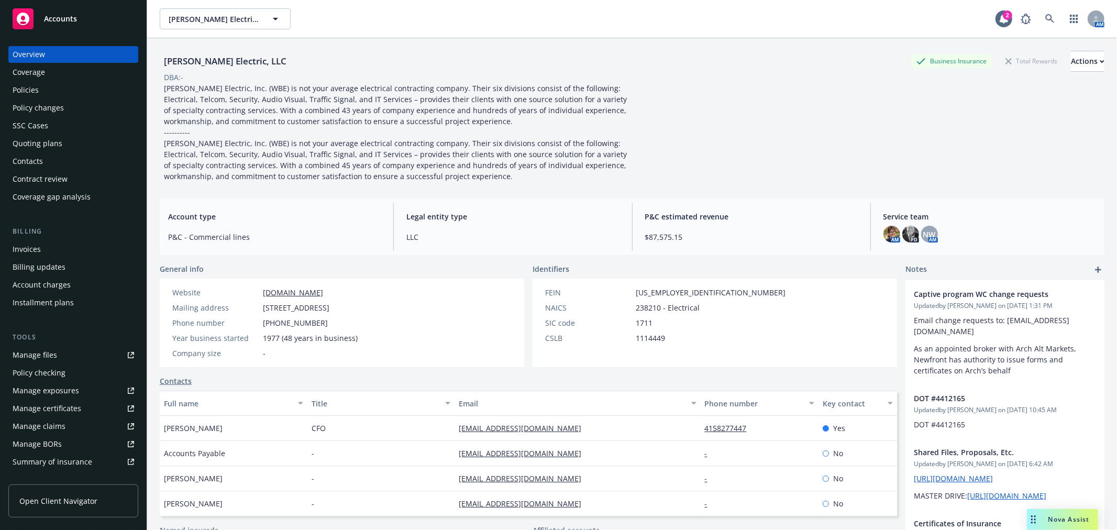
click at [77, 105] on div "Policy changes" at bounding box center [73, 107] width 121 height 17
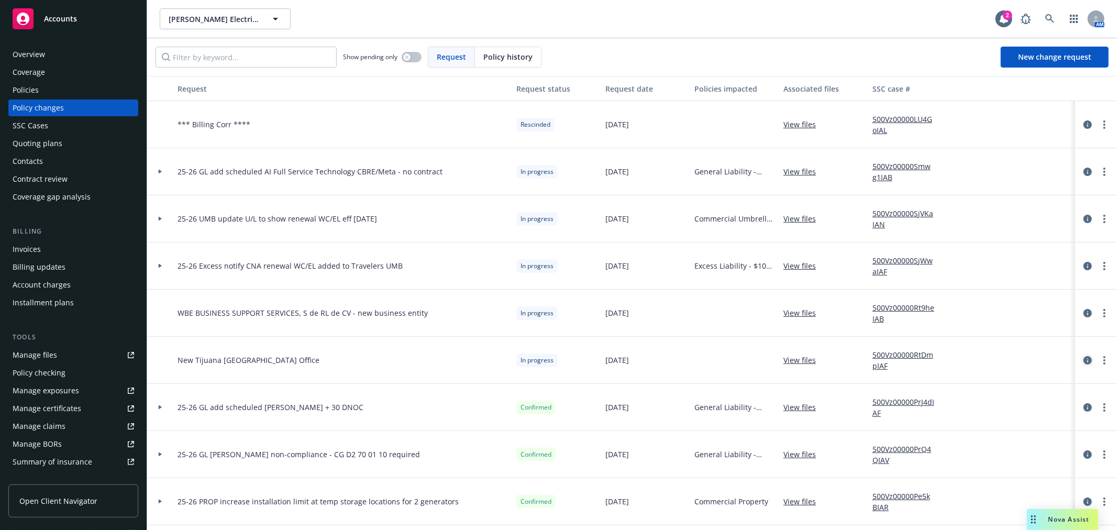
click at [1083, 362] on icon "circleInformation" at bounding box center [1087, 360] width 8 height 8
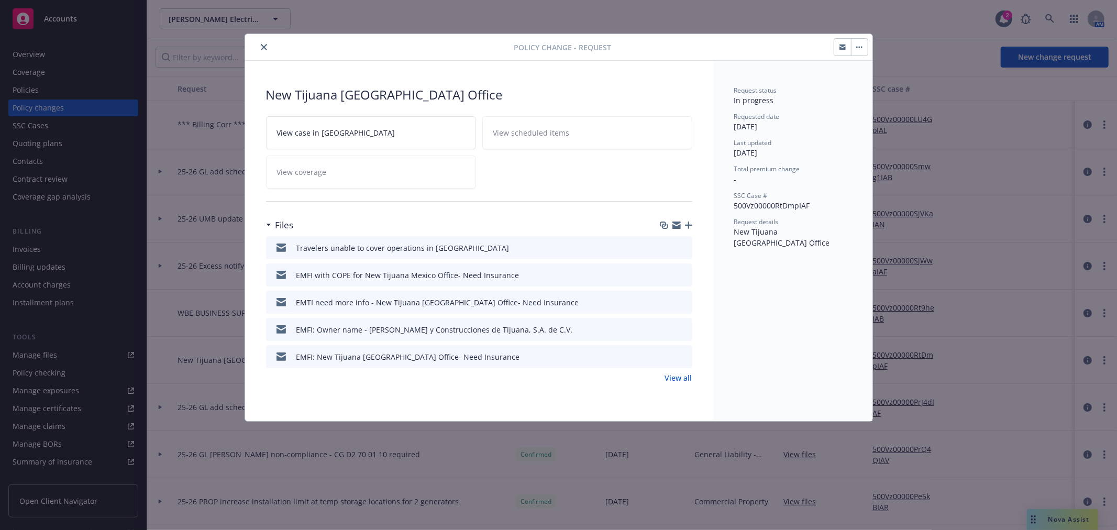
click at [677, 223] on icon "button" at bounding box center [676, 223] width 8 height 4
drag, startPoint x: 266, startPoint y: 43, endPoint x: 336, endPoint y: 51, distance: 70.6
click at [266, 43] on button "close" at bounding box center [264, 47] width 13 height 13
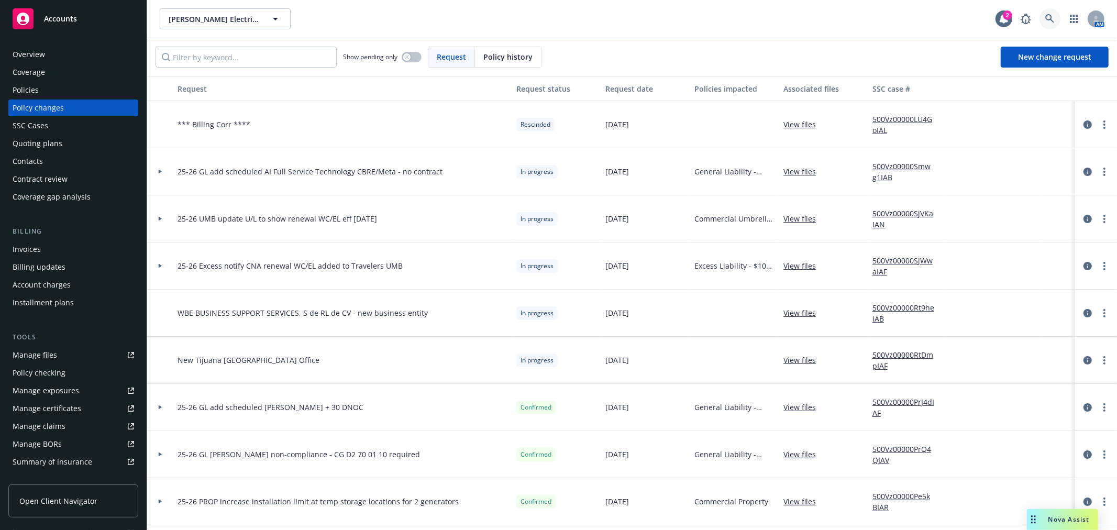
click at [1049, 19] on icon at bounding box center [1049, 18] width 9 height 9
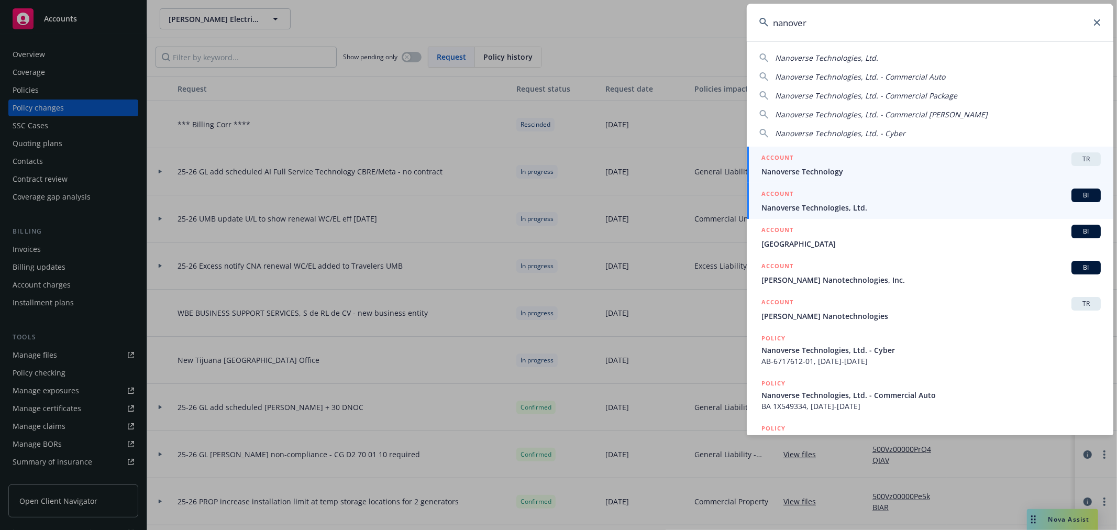
type input "nanover"
click at [855, 203] on span "Nanoverse Technologies, Ltd." at bounding box center [930, 207] width 339 height 11
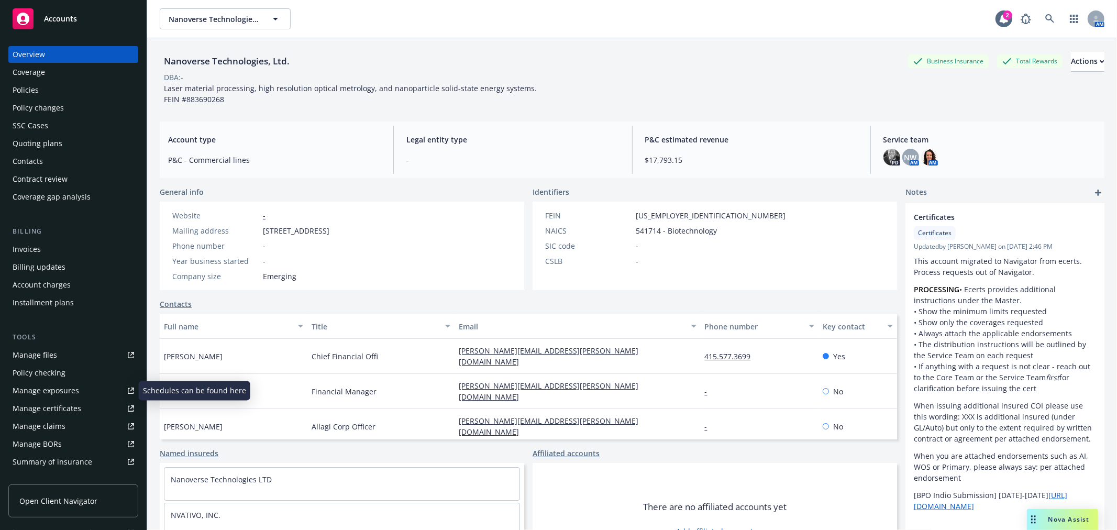
click at [92, 407] on link "Manage certificates" at bounding box center [73, 408] width 130 height 17
click at [64, 391] on div "Manage exposures" at bounding box center [46, 390] width 66 height 17
